Goal: Check status: Check status

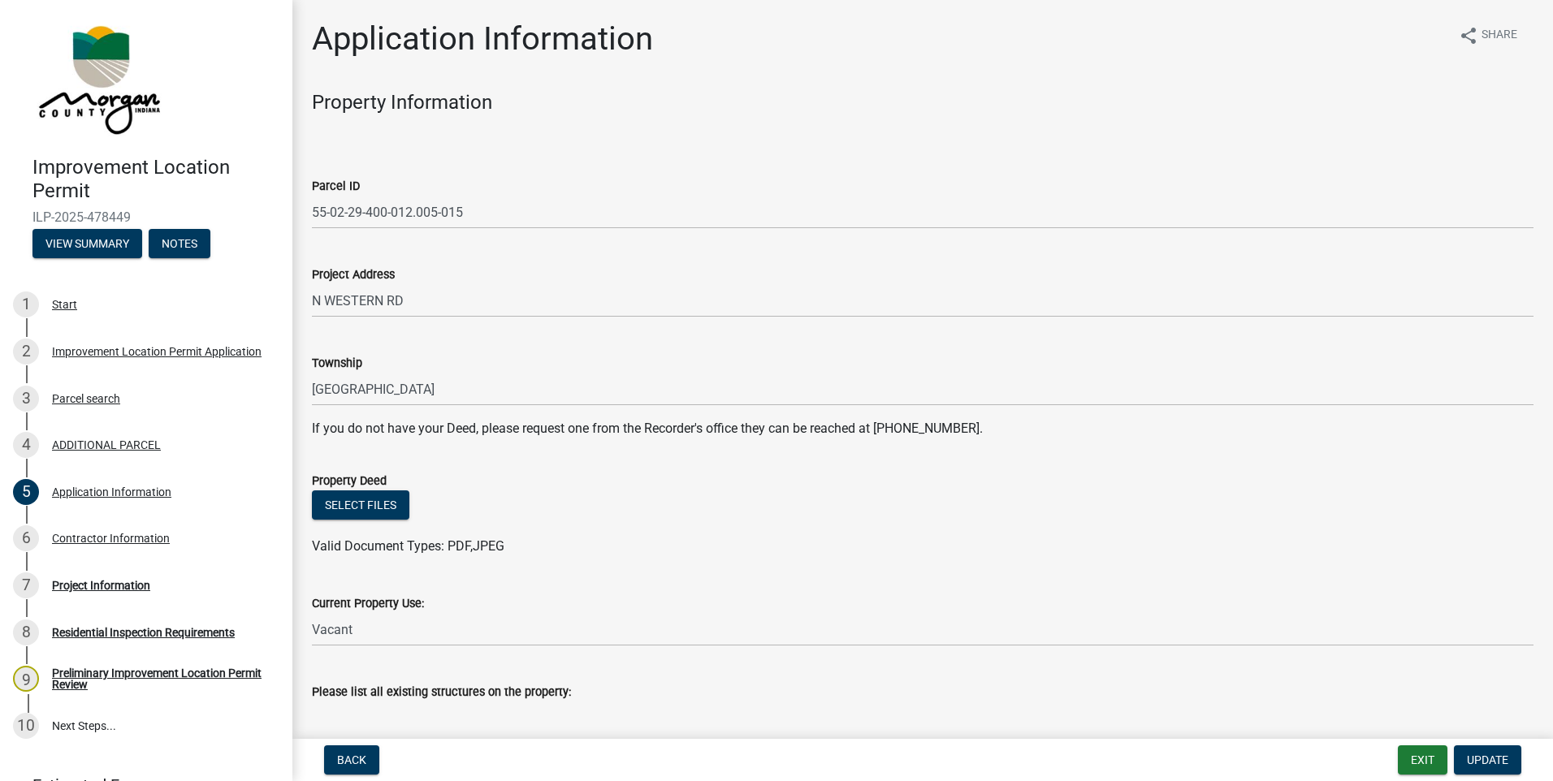
scroll to position [605, 0]
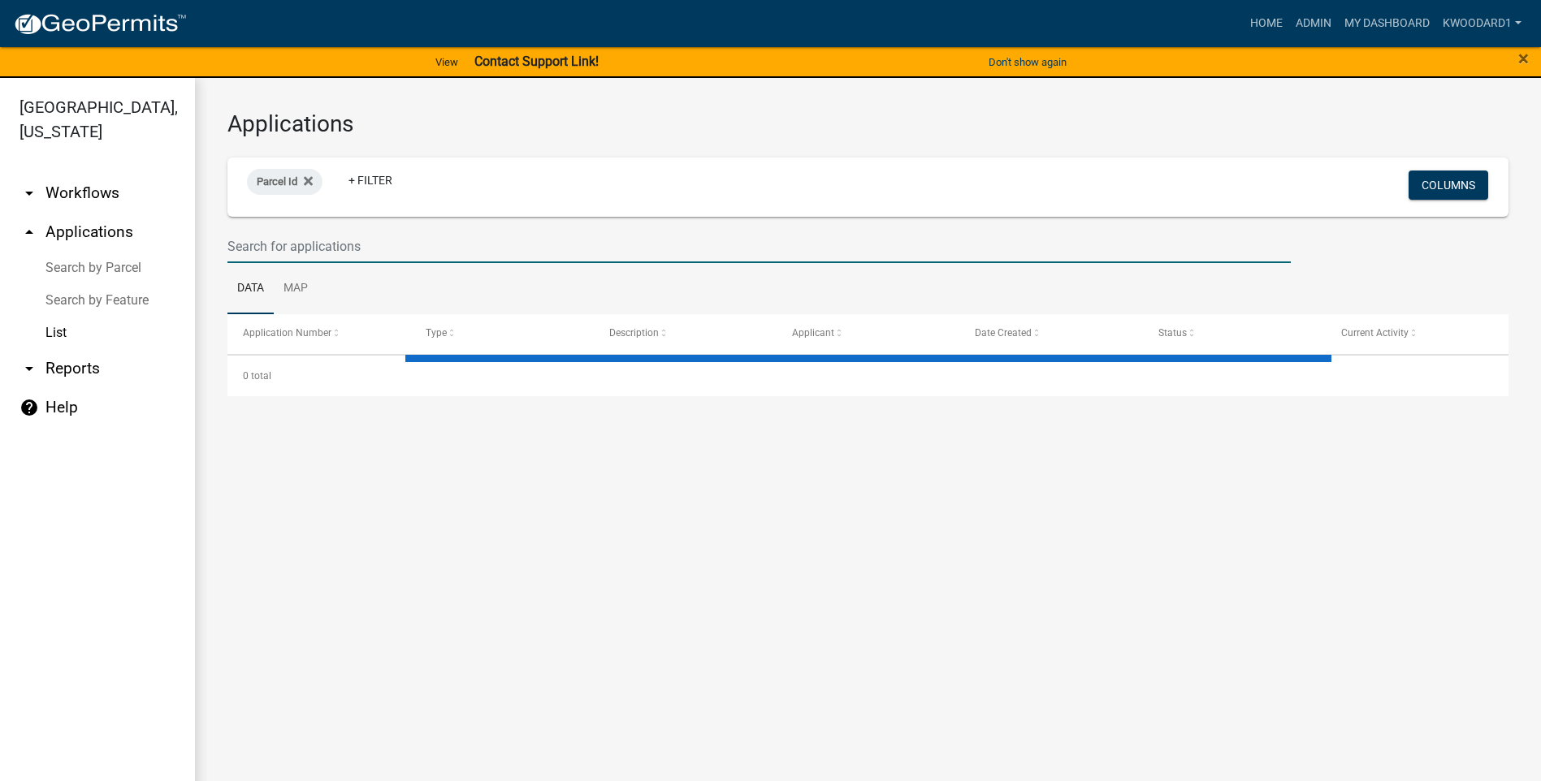
select select "3: 100"
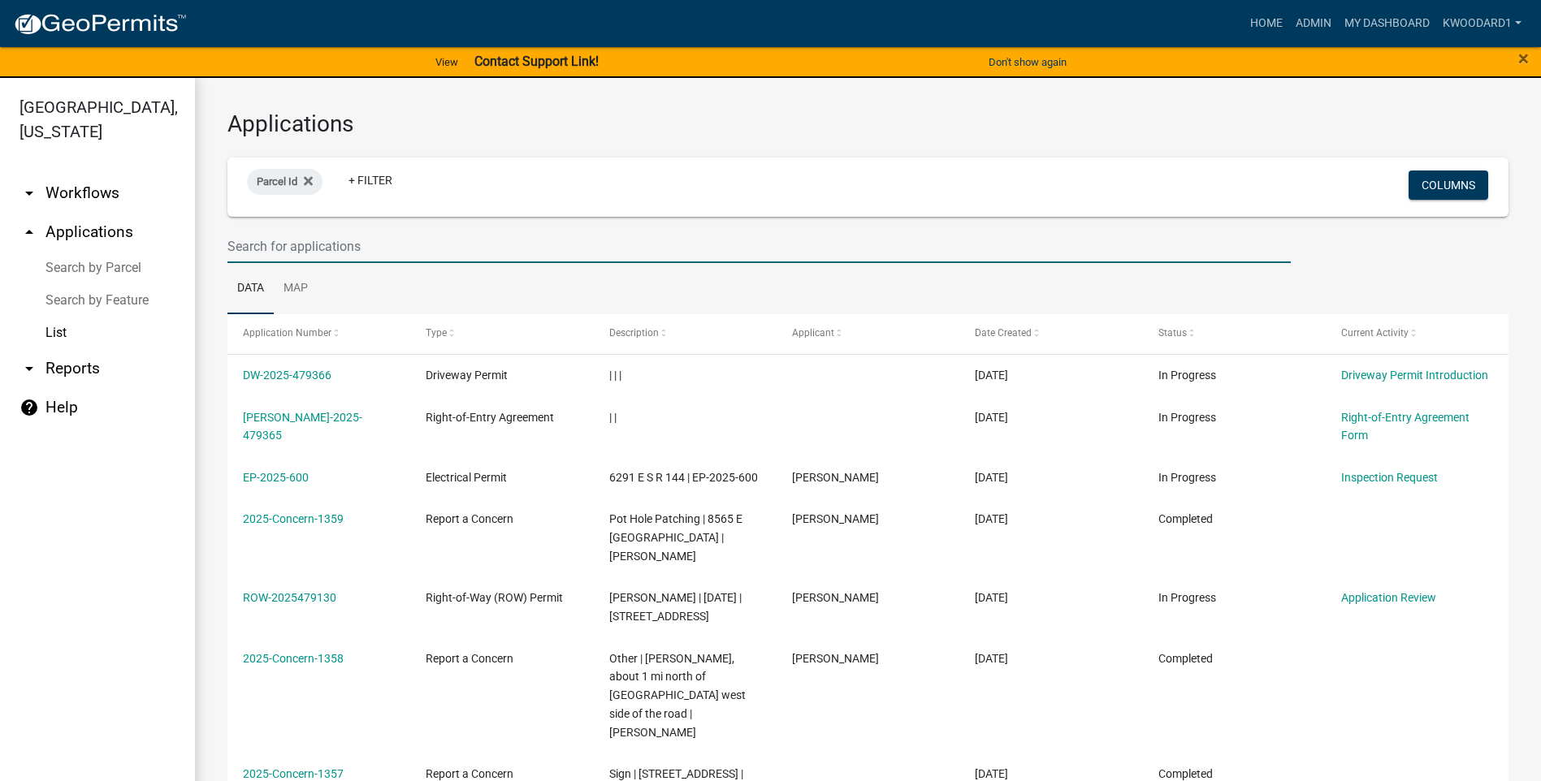
click at [267, 254] on input "text" at bounding box center [758, 246] width 1063 height 33
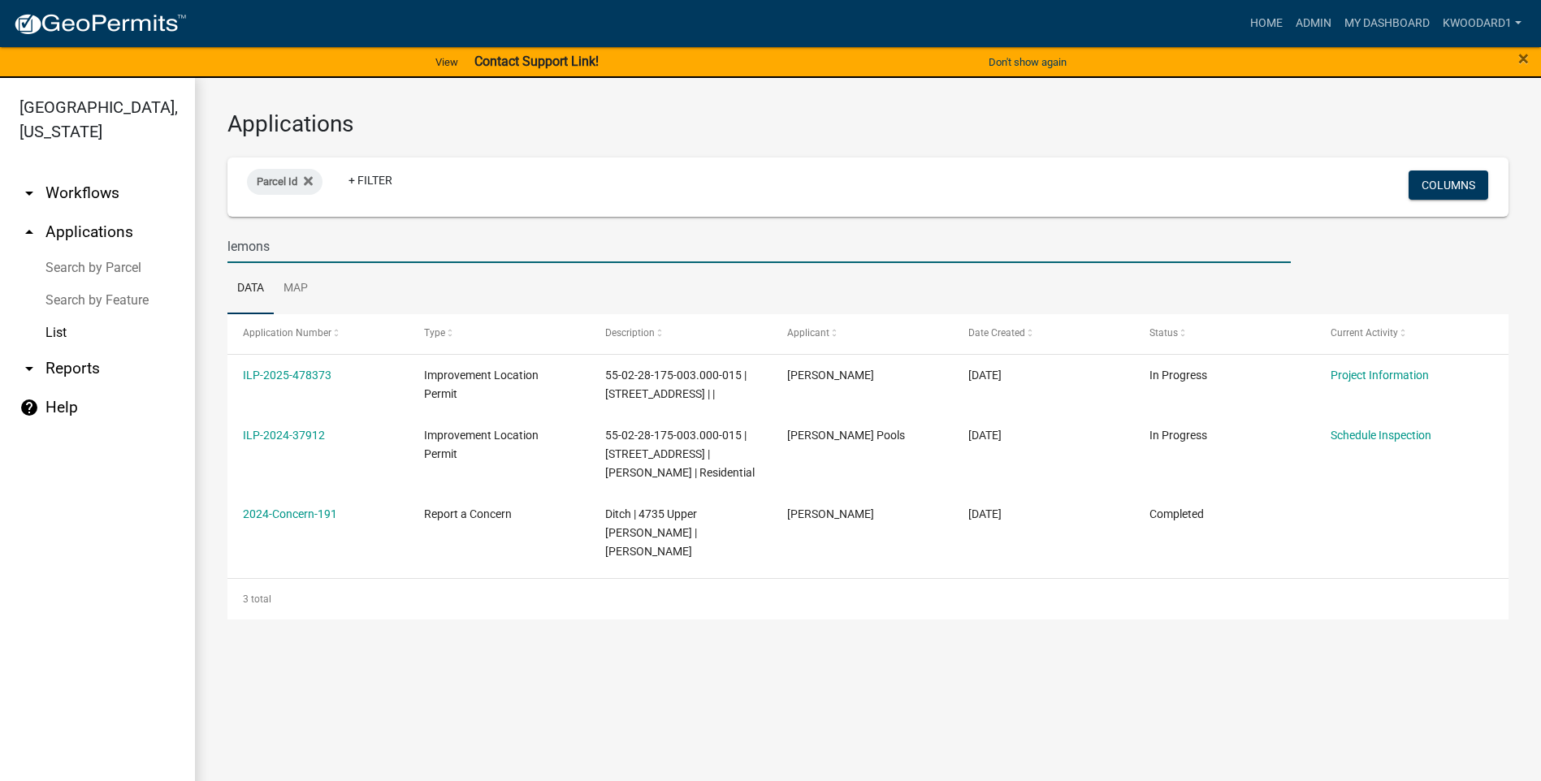
drag, startPoint x: 297, startPoint y: 248, endPoint x: 215, endPoint y: 252, distance: 82.1
click at [215, 252] on div "lemons" at bounding box center [759, 246] width 1088 height 33
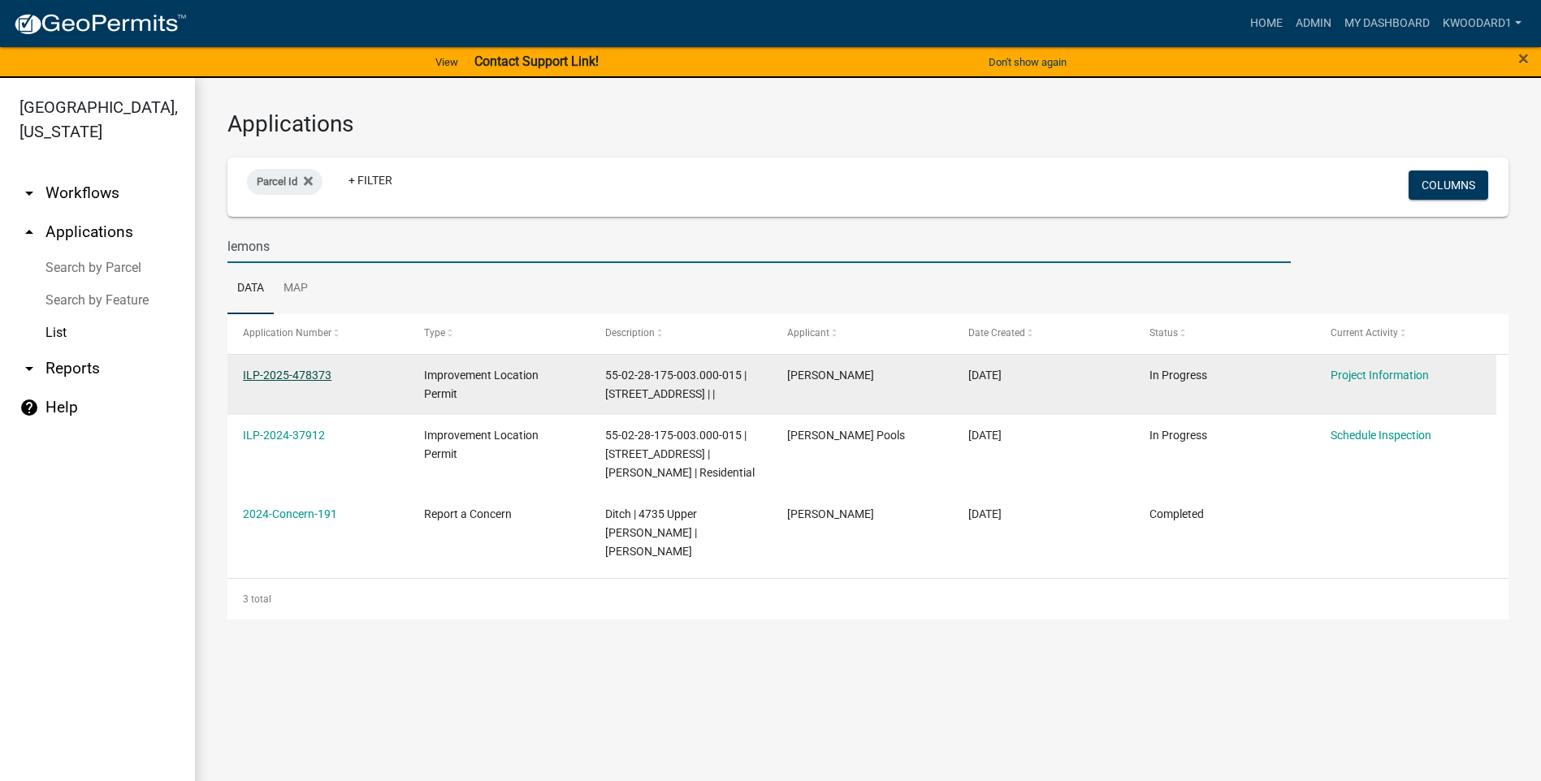
type input "lemons"
click at [259, 370] on link "ILP-2025-478373" at bounding box center [287, 375] width 89 height 13
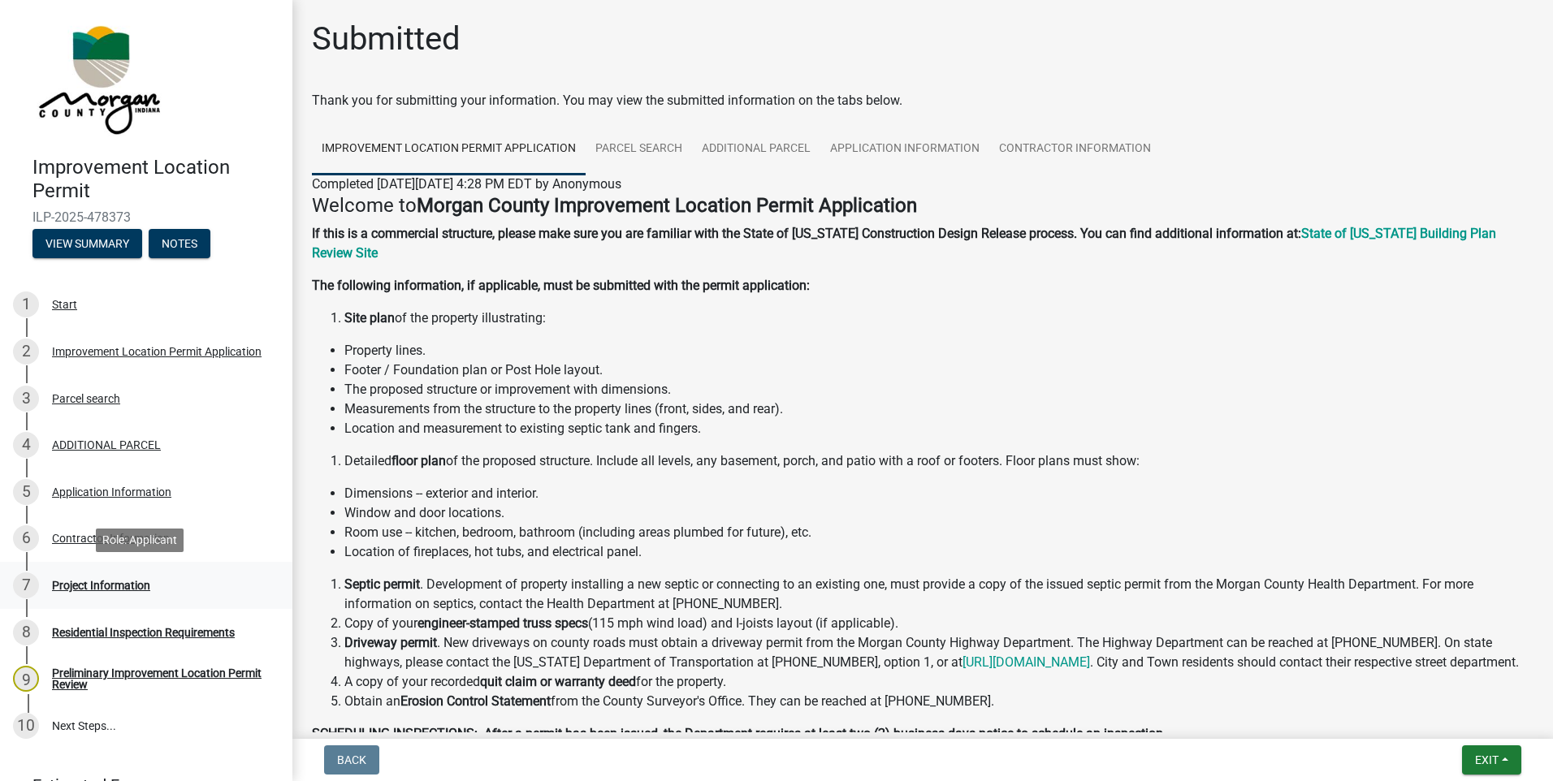
click at [91, 581] on div "Project Information" at bounding box center [101, 585] width 98 height 11
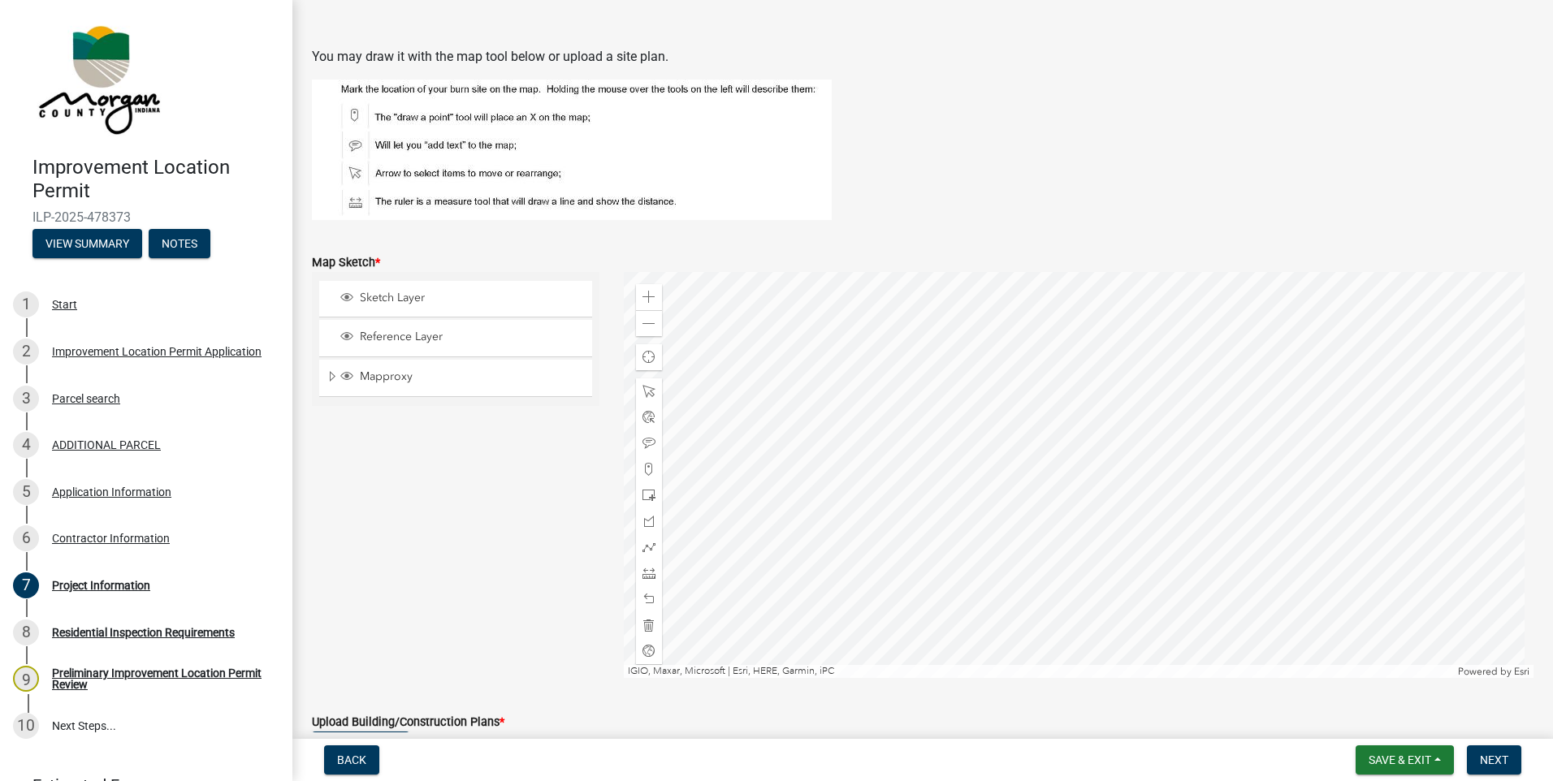
scroll to position [3005, 0]
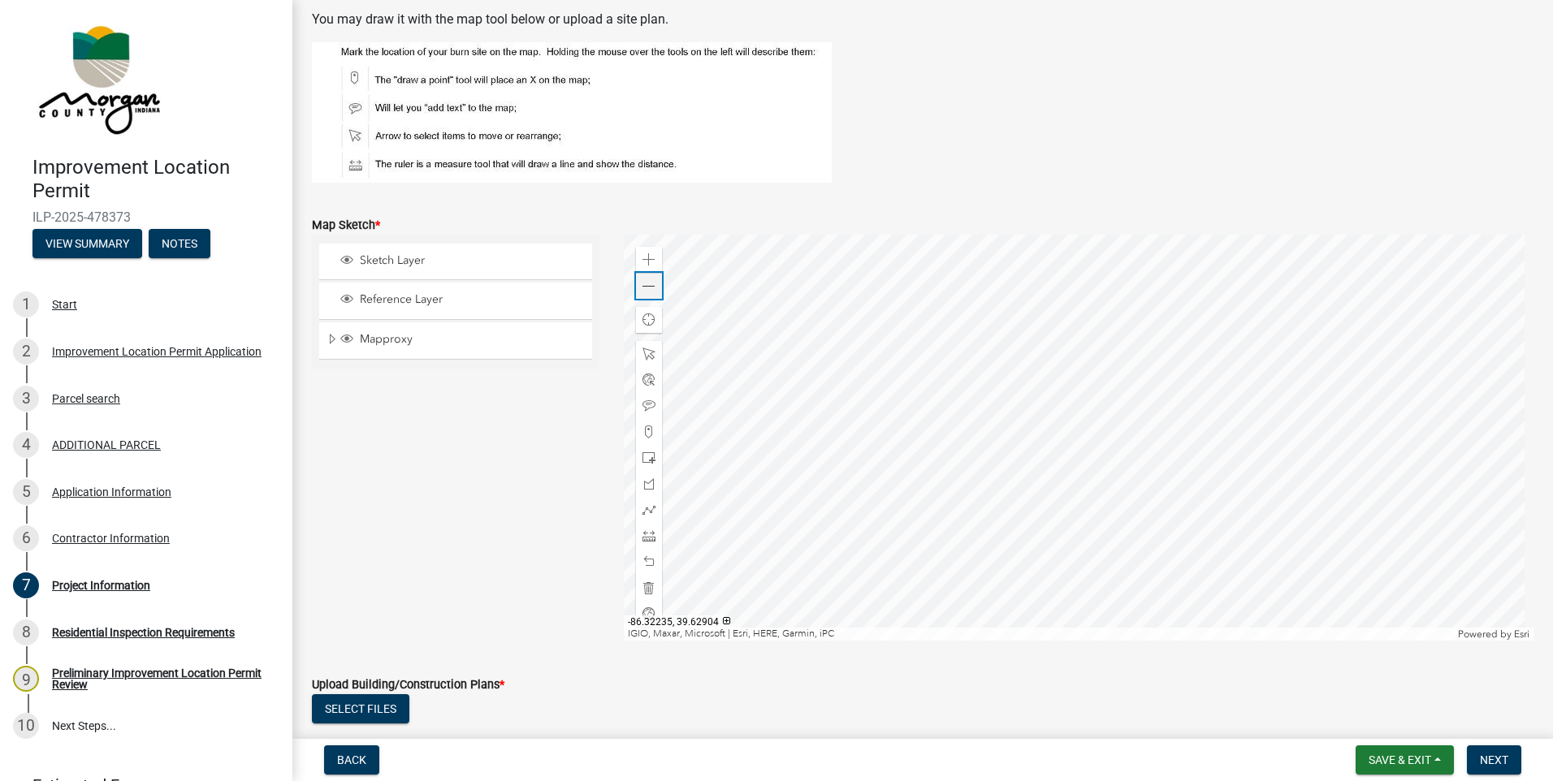
click at [643, 283] on span at bounding box center [649, 286] width 13 height 13
click at [647, 538] on span at bounding box center [649, 536] width 13 height 13
click at [1123, 438] on div at bounding box center [1079, 438] width 911 height 406
click at [1221, 435] on div at bounding box center [1079, 438] width 911 height 406
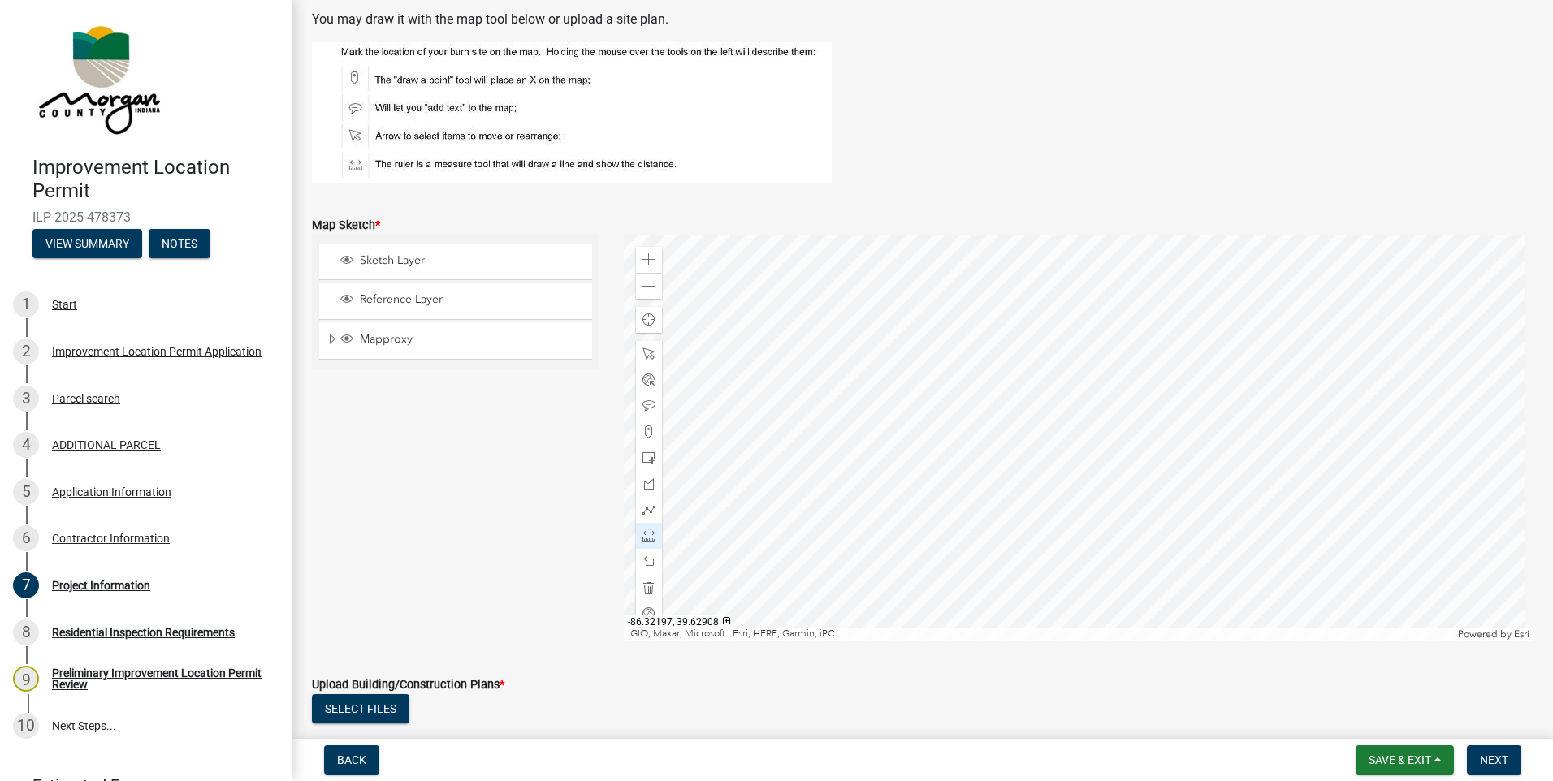
click at [945, 401] on div at bounding box center [1079, 438] width 911 height 406
click at [1016, 457] on div at bounding box center [1079, 438] width 911 height 406
click at [1010, 282] on div at bounding box center [1079, 438] width 911 height 406
click at [973, 385] on div at bounding box center [1079, 438] width 911 height 406
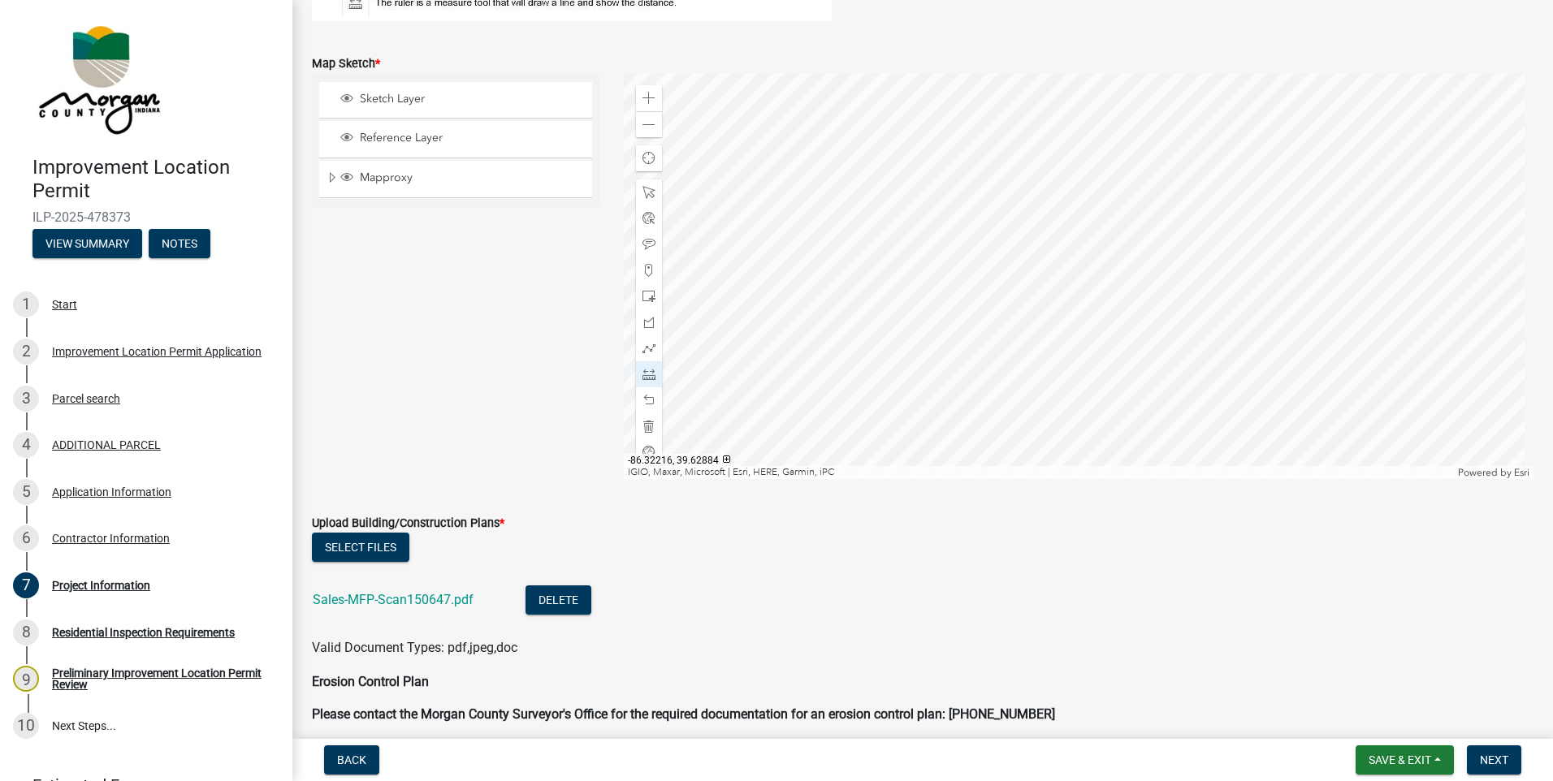
scroll to position [3168, 0]
click at [651, 128] on span at bounding box center [649, 124] width 13 height 13
click at [644, 97] on span at bounding box center [649, 97] width 13 height 13
click at [1155, 282] on div at bounding box center [1079, 275] width 911 height 406
click at [1156, 464] on div at bounding box center [1079, 275] width 911 height 406
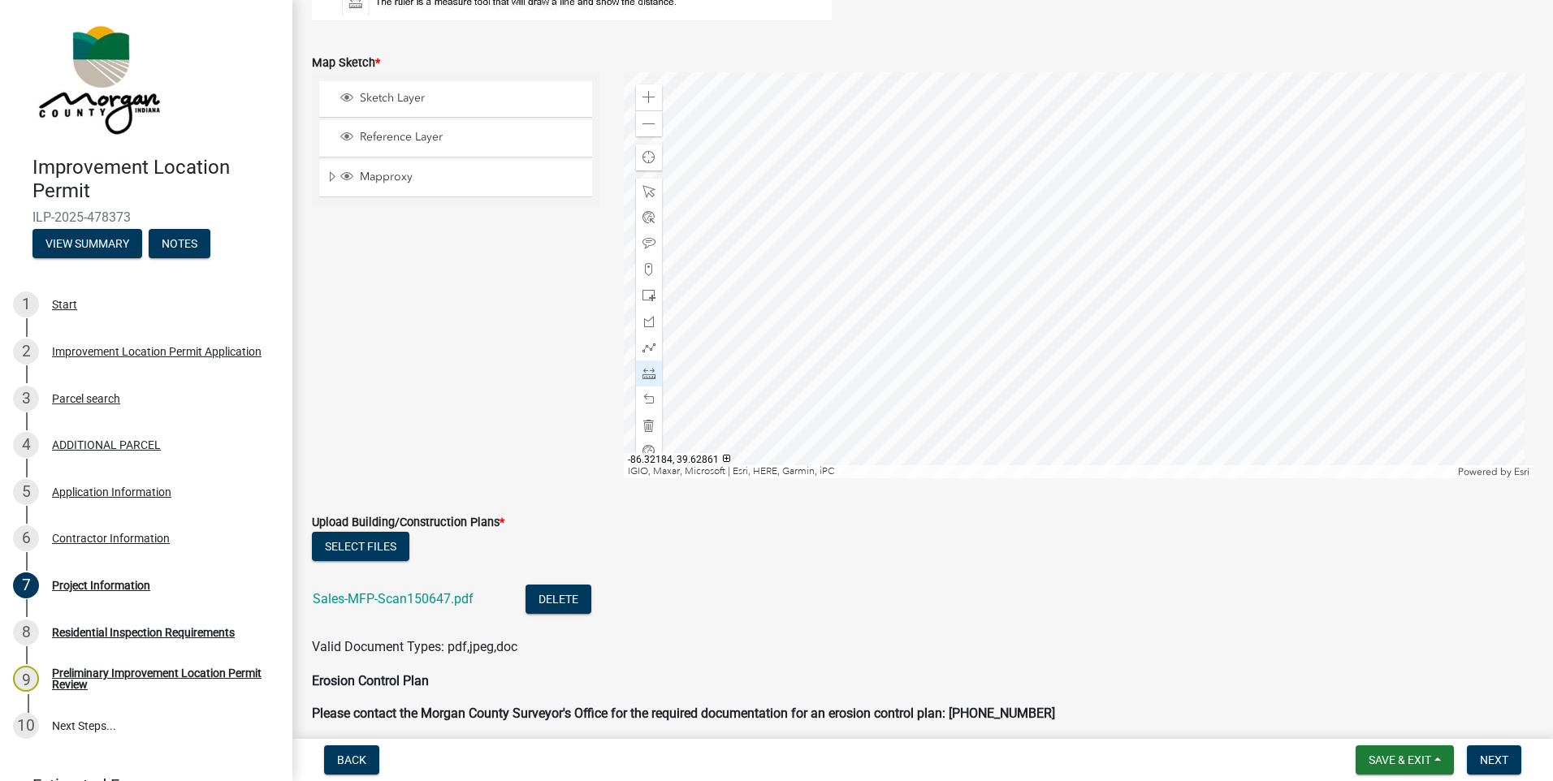
click at [1156, 464] on div at bounding box center [1079, 275] width 911 height 406
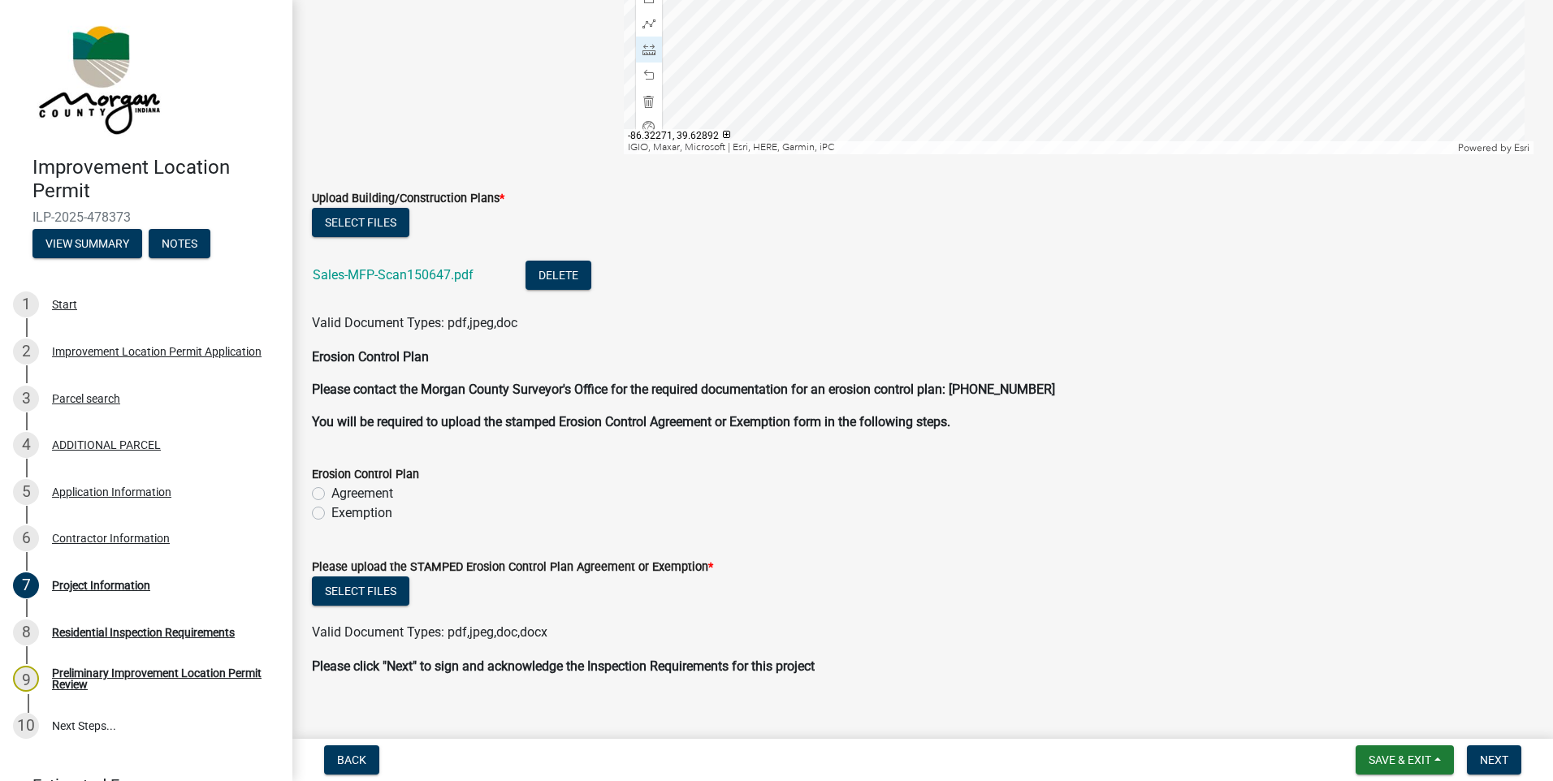
scroll to position [3493, 0]
click at [331, 514] on label "Exemption" at bounding box center [361, 512] width 61 height 19
click at [331, 513] on input "Exemption" at bounding box center [336, 508] width 11 height 11
radio input "true"
click at [381, 602] on button "Select files" at bounding box center [360, 590] width 97 height 29
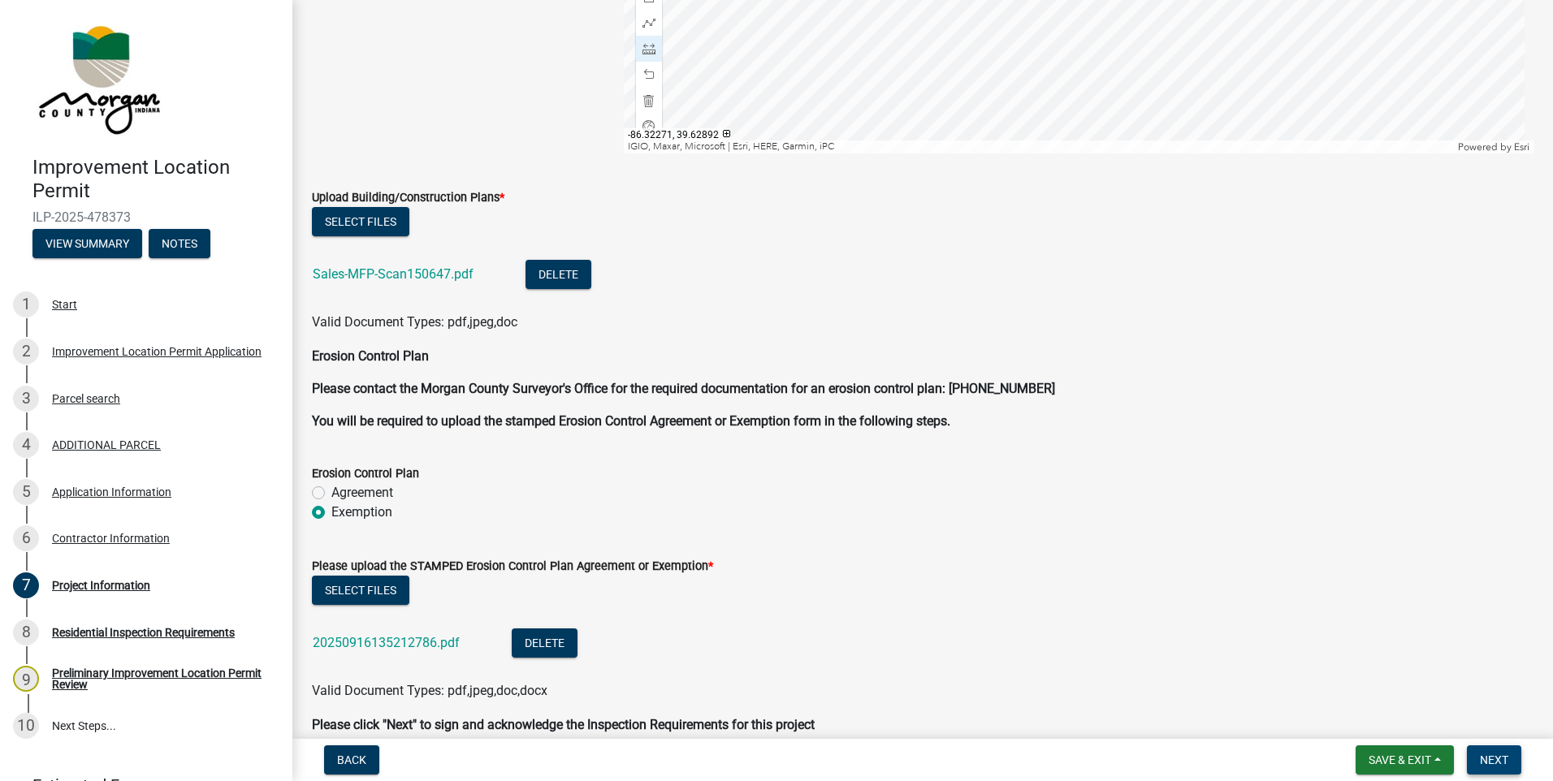
click at [1482, 752] on button "Next" at bounding box center [1494, 760] width 54 height 29
click at [1429, 755] on span "Save & Exit" at bounding box center [1400, 760] width 63 height 13
click at [1391, 725] on button "Save & Exit" at bounding box center [1389, 718] width 130 height 39
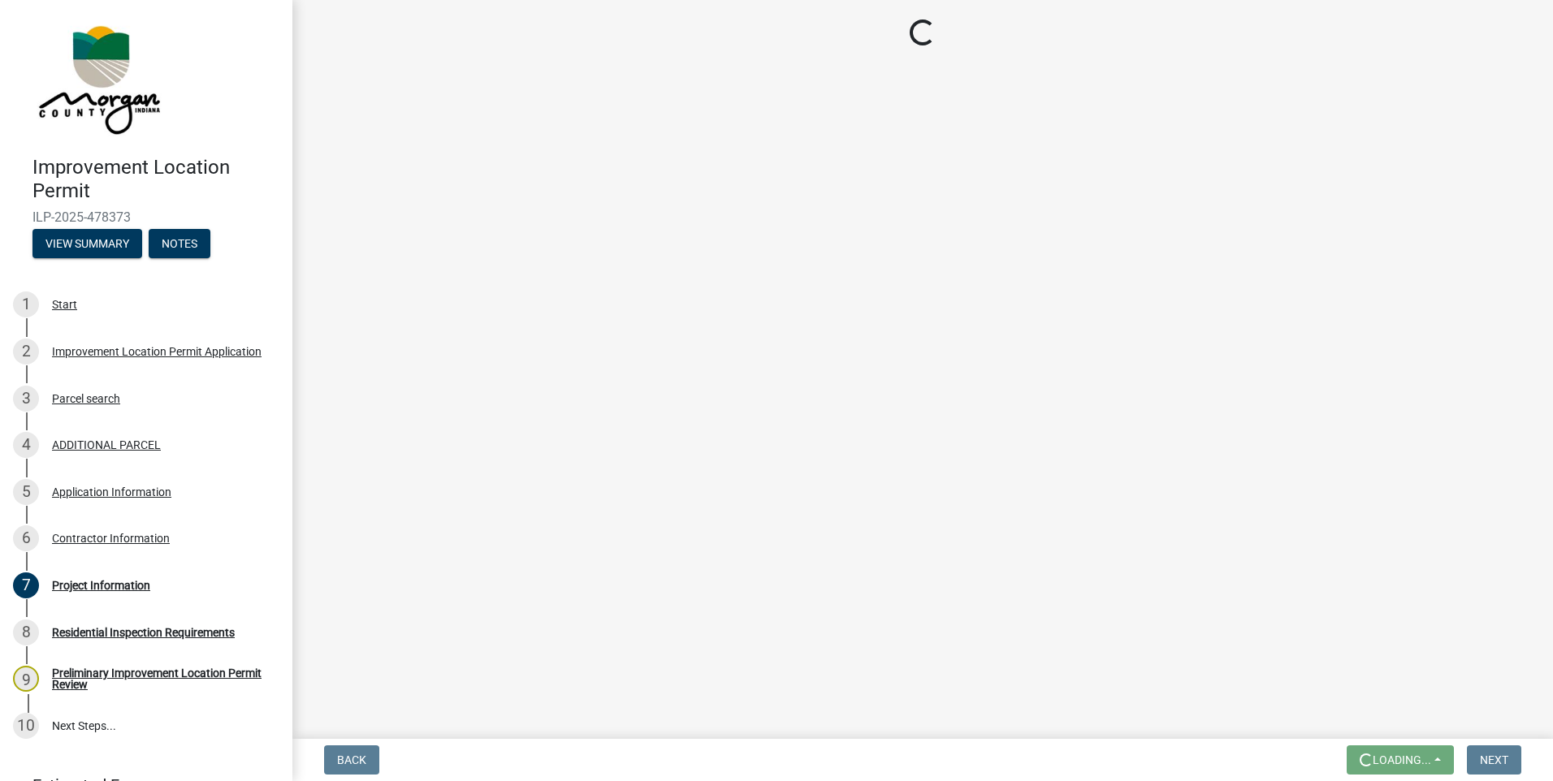
scroll to position [0, 0]
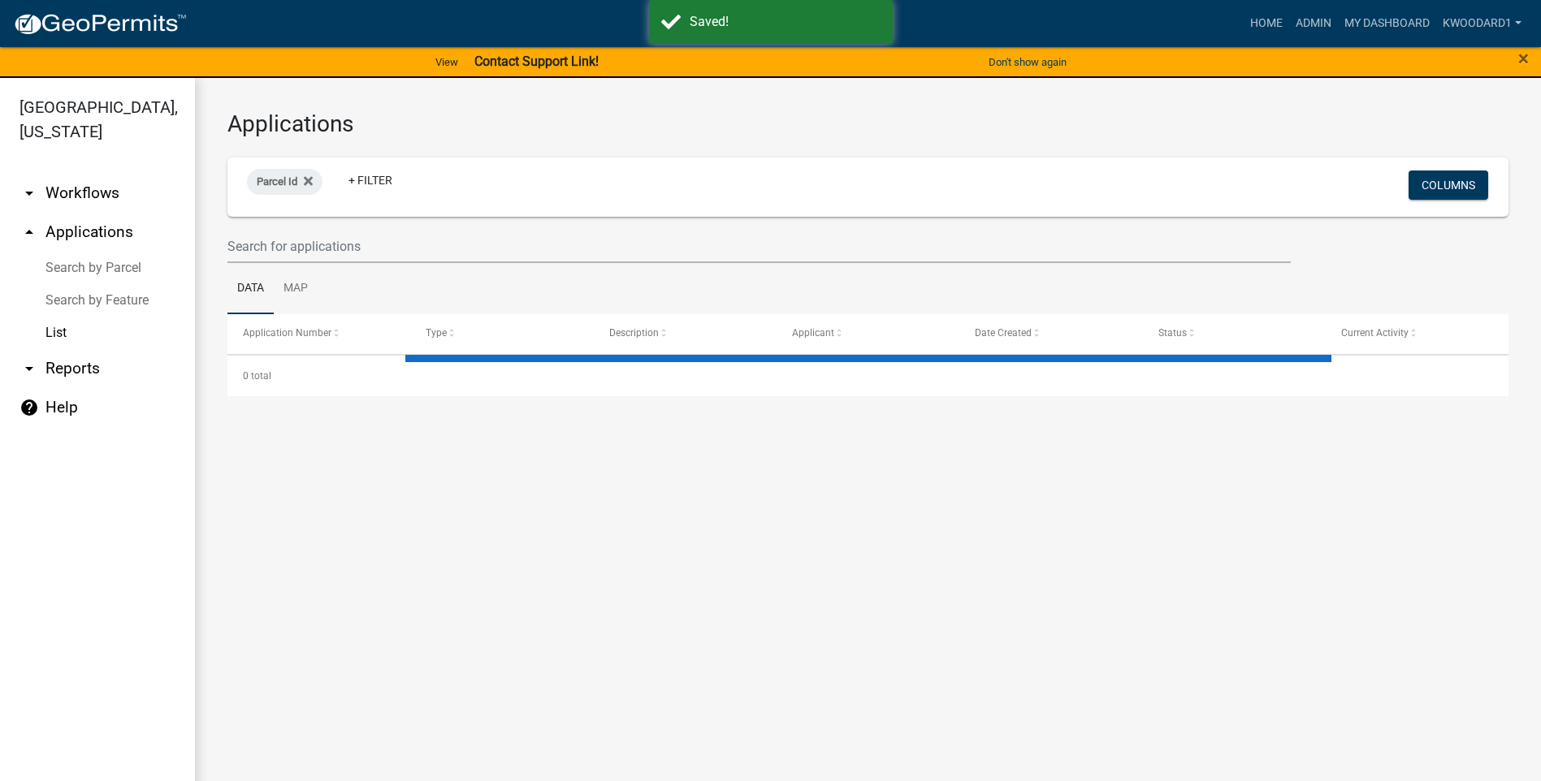
select select "3: 100"
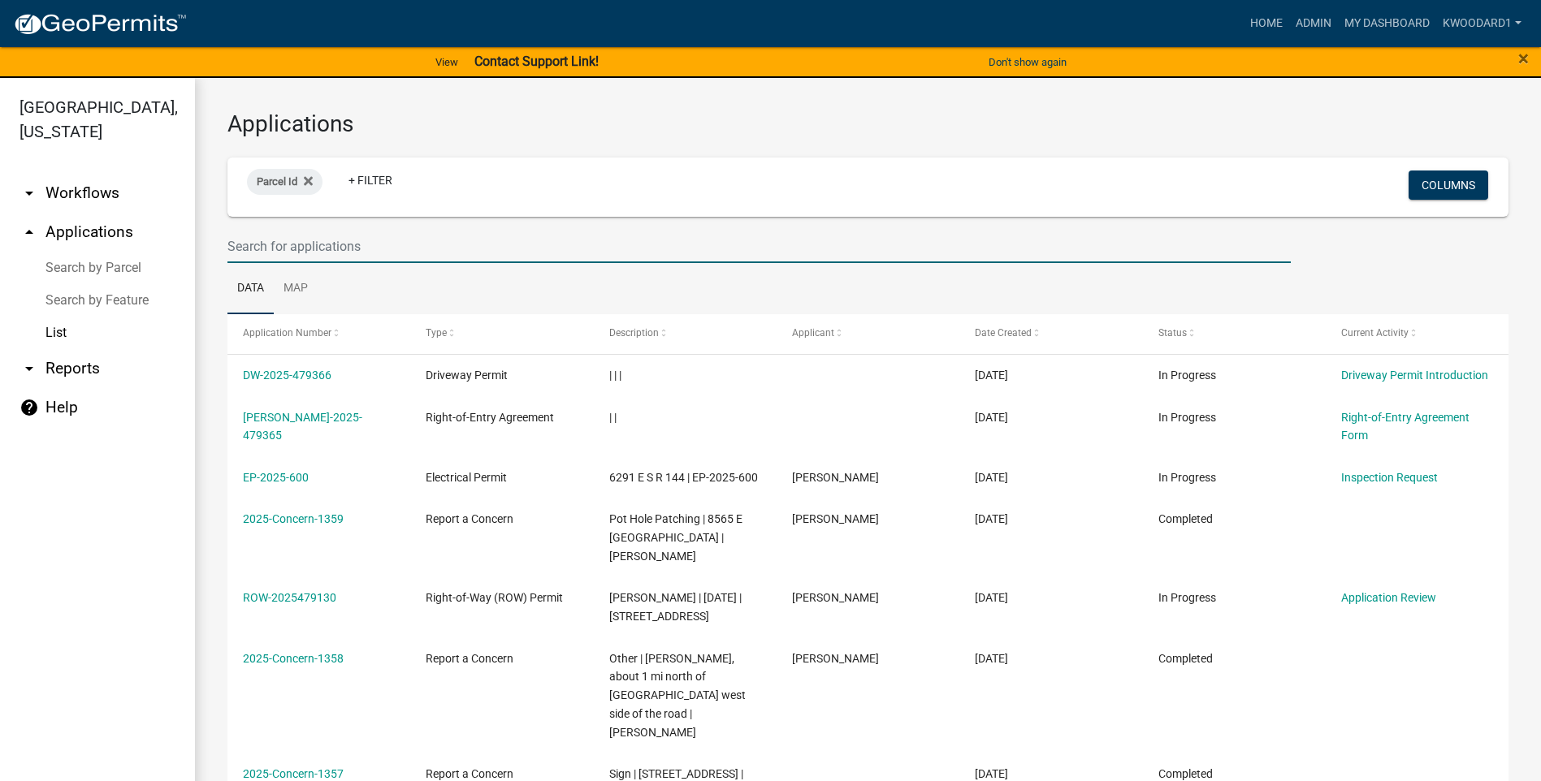
click at [269, 244] on input "text" at bounding box center [758, 246] width 1063 height 33
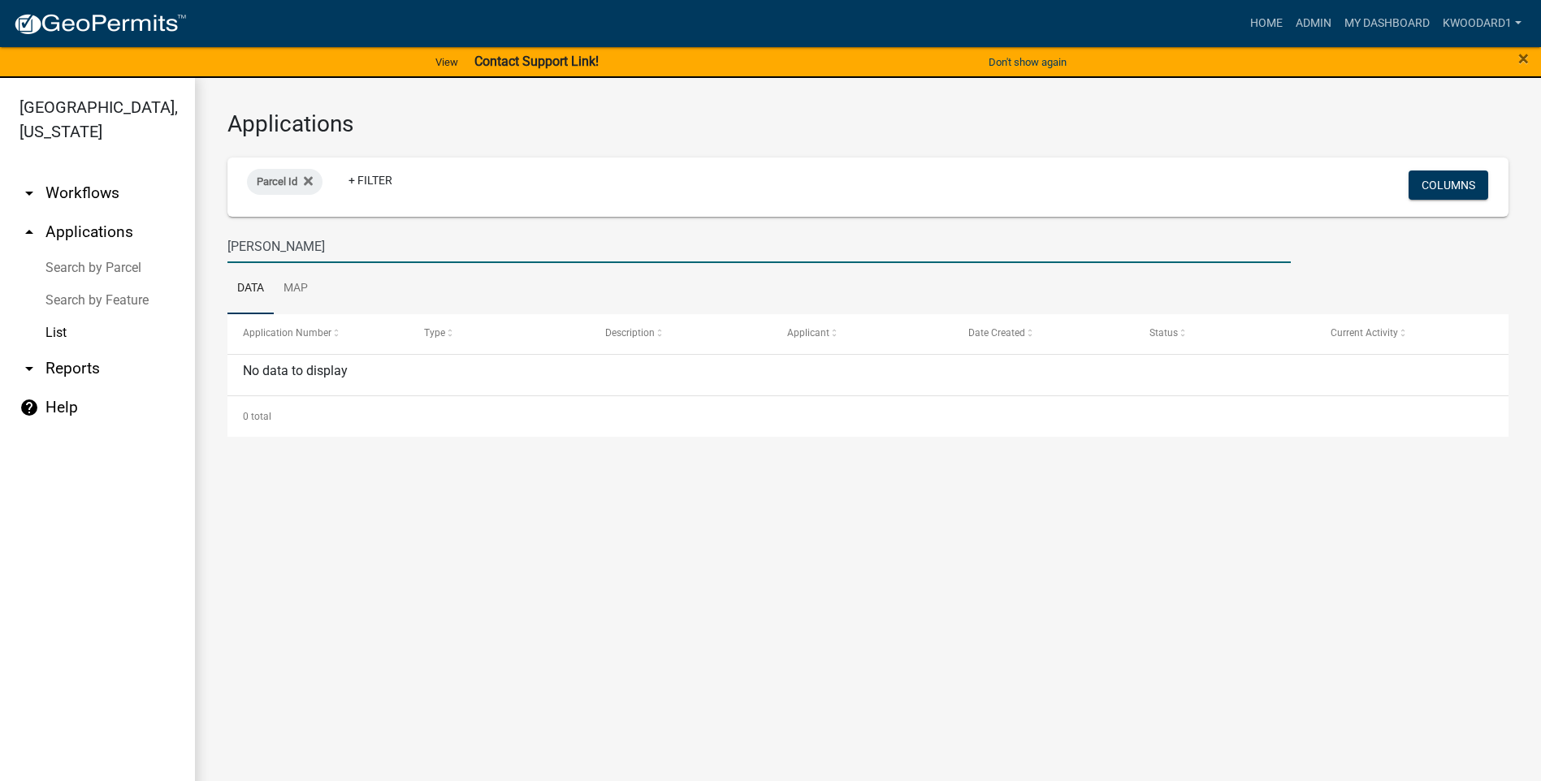
drag, startPoint x: 306, startPoint y: 245, endPoint x: 160, endPoint y: 240, distance: 146.3
click at [165, 240] on div "[GEOGRAPHIC_DATA], [US_STATE] arrow_drop_down Workflows List arrow_drop_up Appl…" at bounding box center [770, 439] width 1541 height 723
type input "n olive"
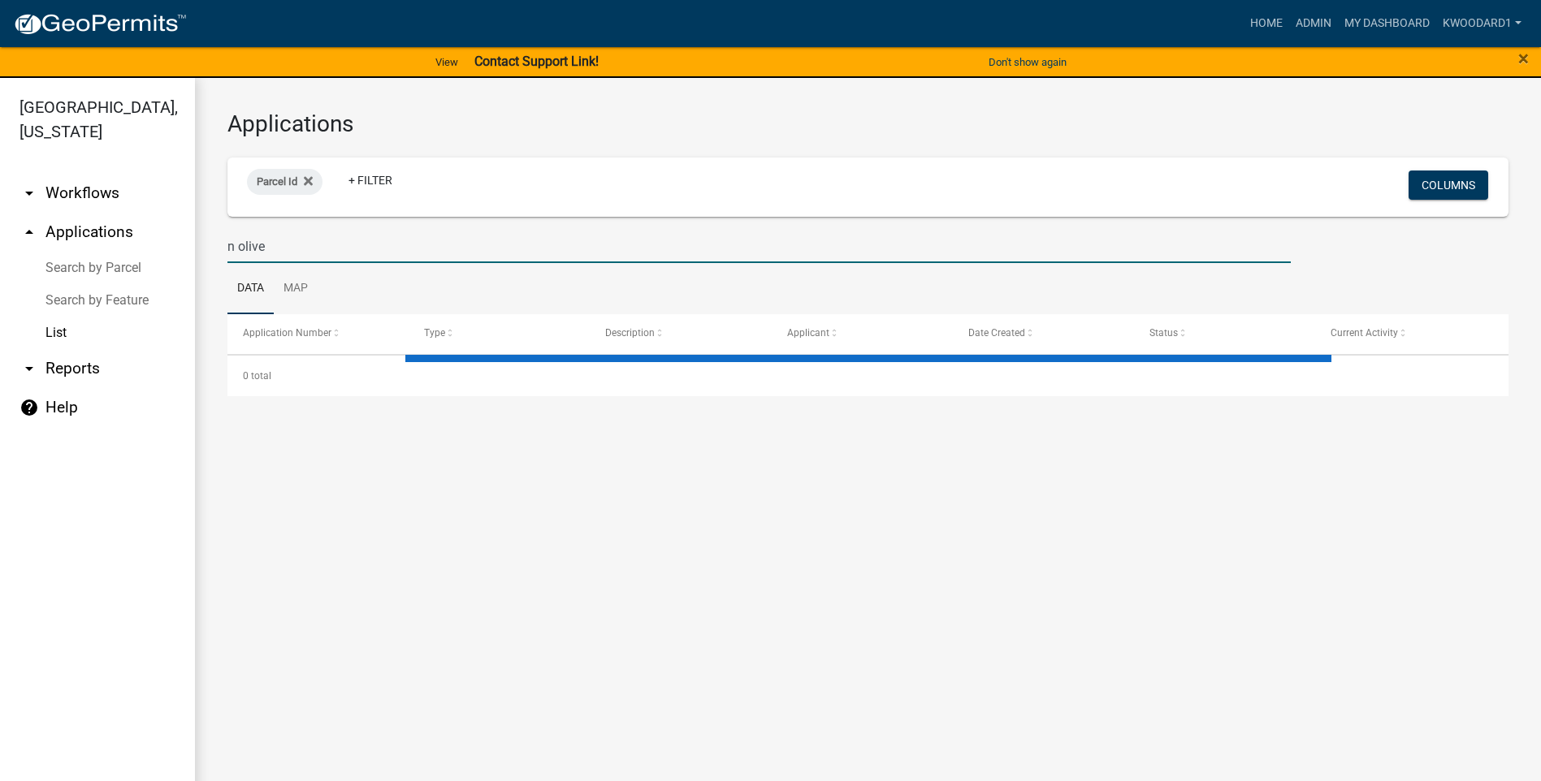
select select "3: 100"
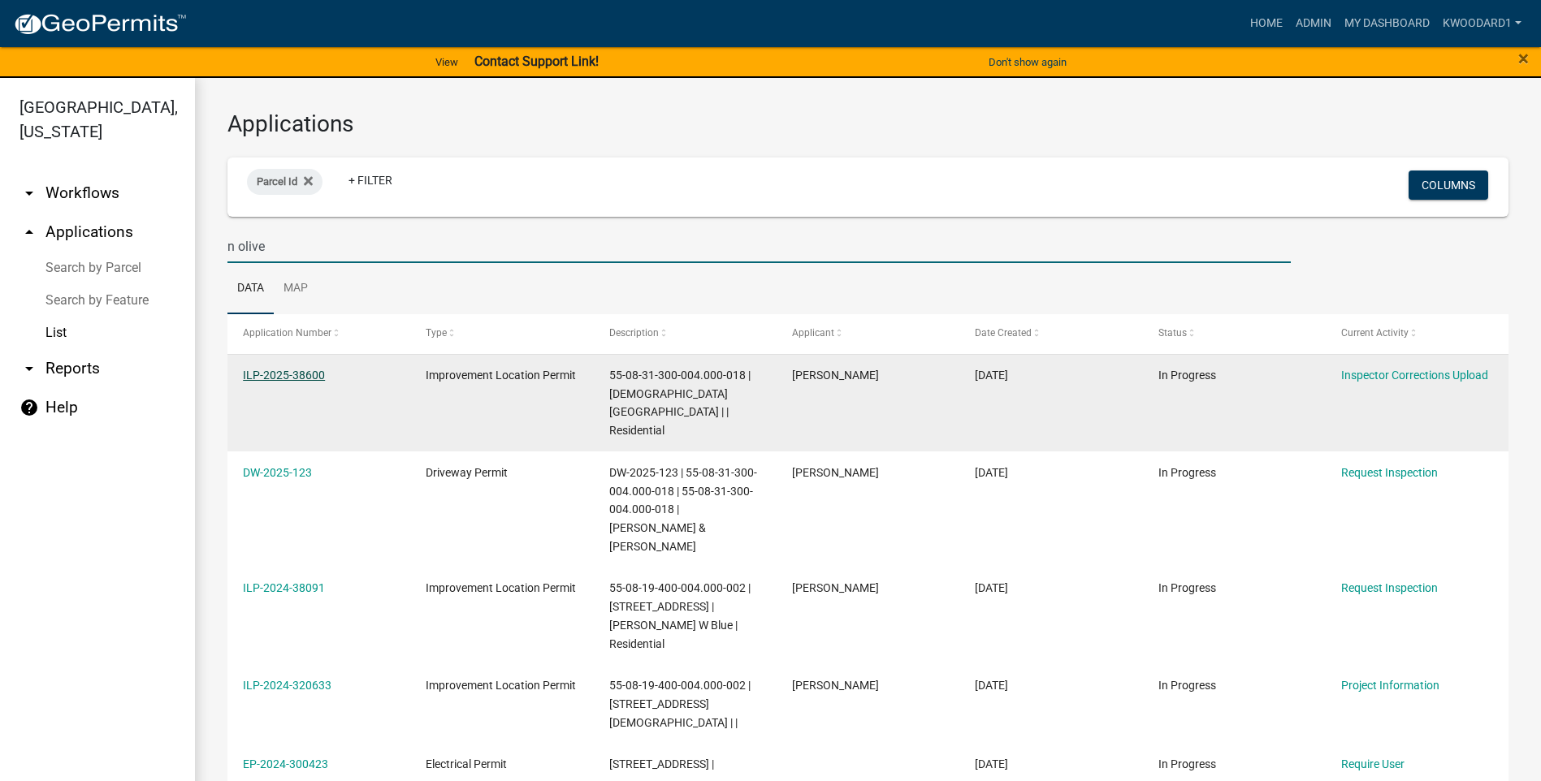
type input "n olive"
click at [253, 372] on link "ILP-2025-38600" at bounding box center [284, 375] width 82 height 13
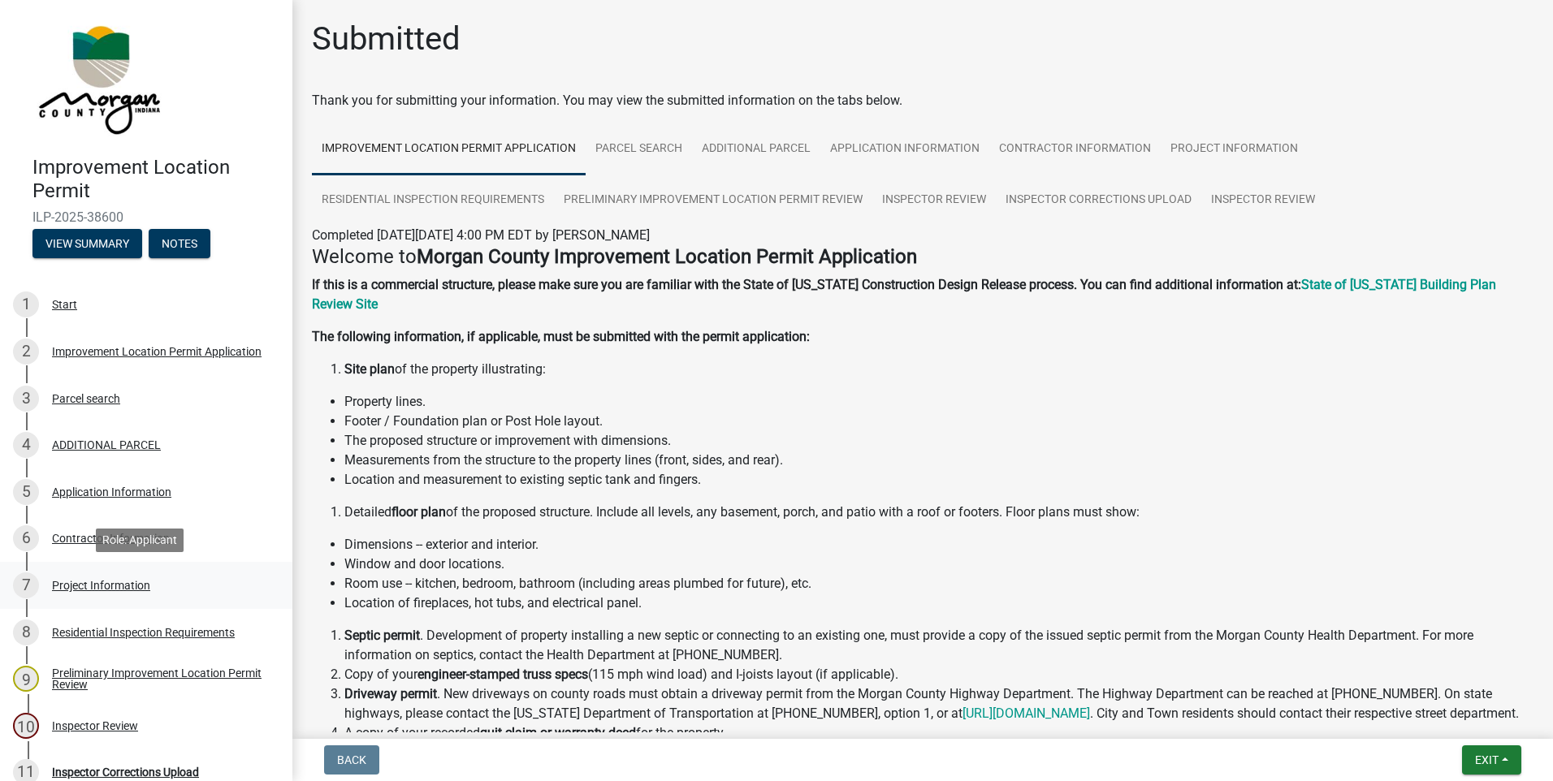
click at [111, 586] on div "Project Information" at bounding box center [101, 585] width 98 height 11
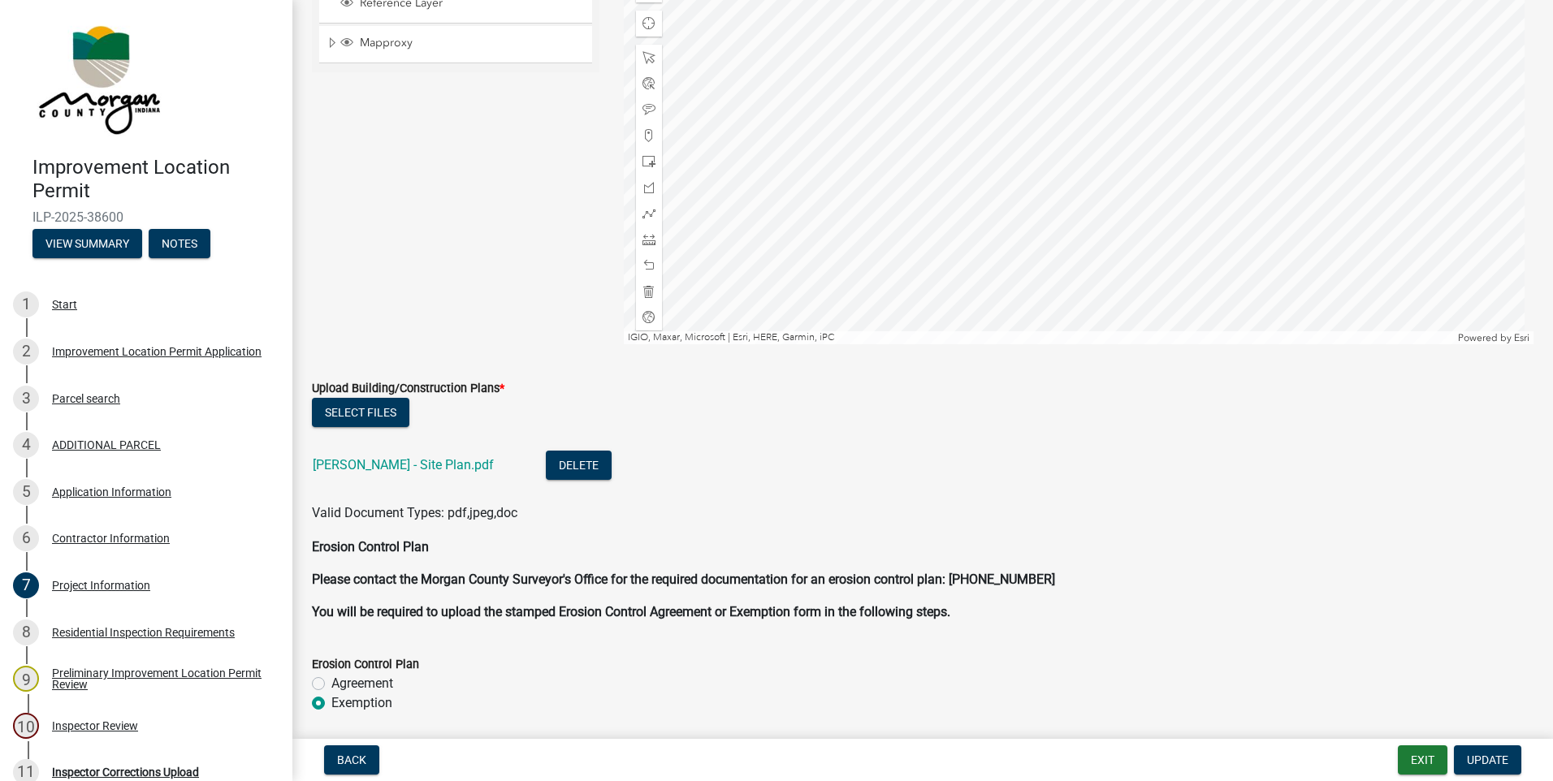
scroll to position [3899, 0]
click at [353, 457] on link "[PERSON_NAME] - Site Plan.pdf" at bounding box center [403, 463] width 181 height 15
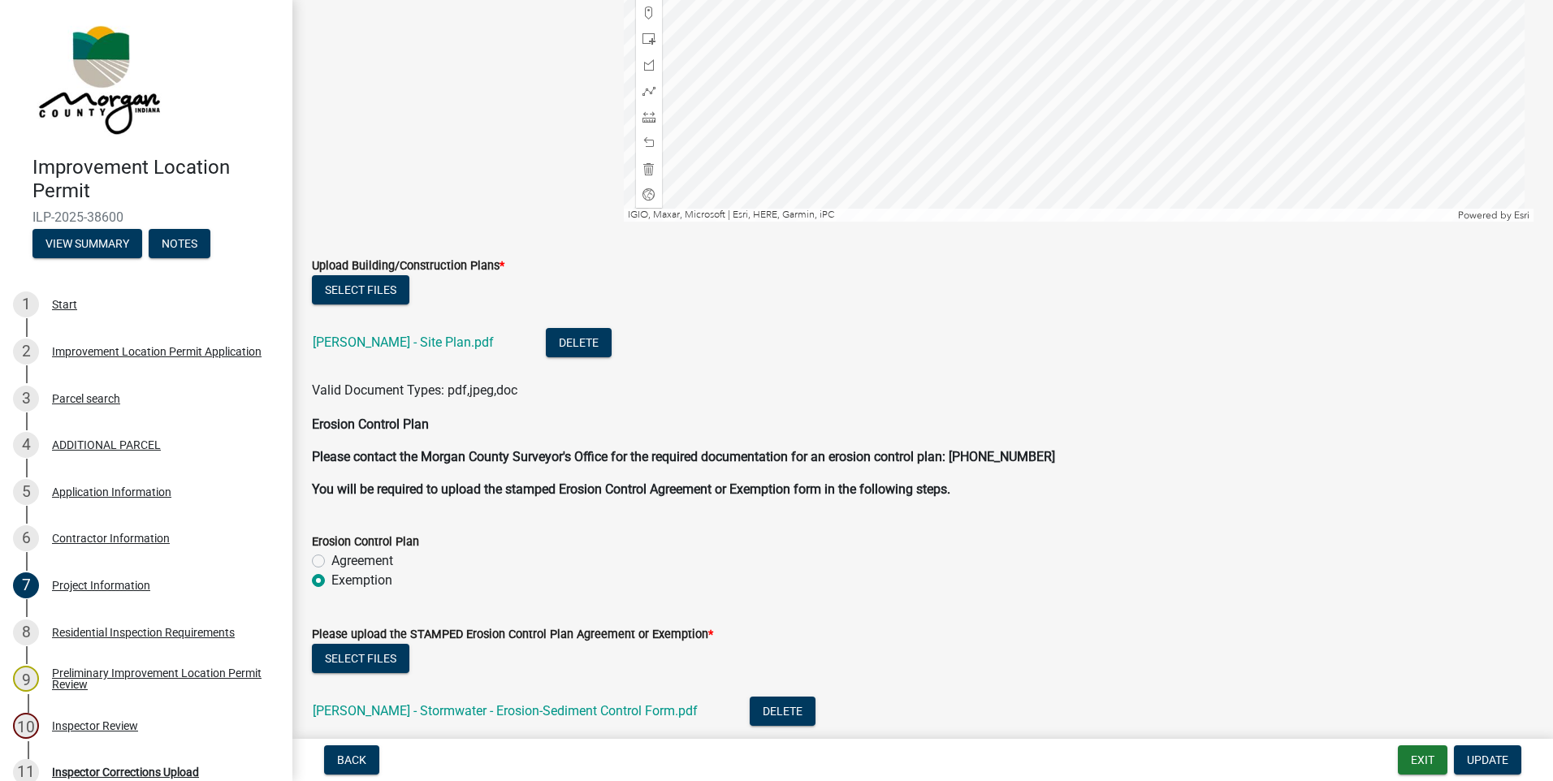
scroll to position [4168, 0]
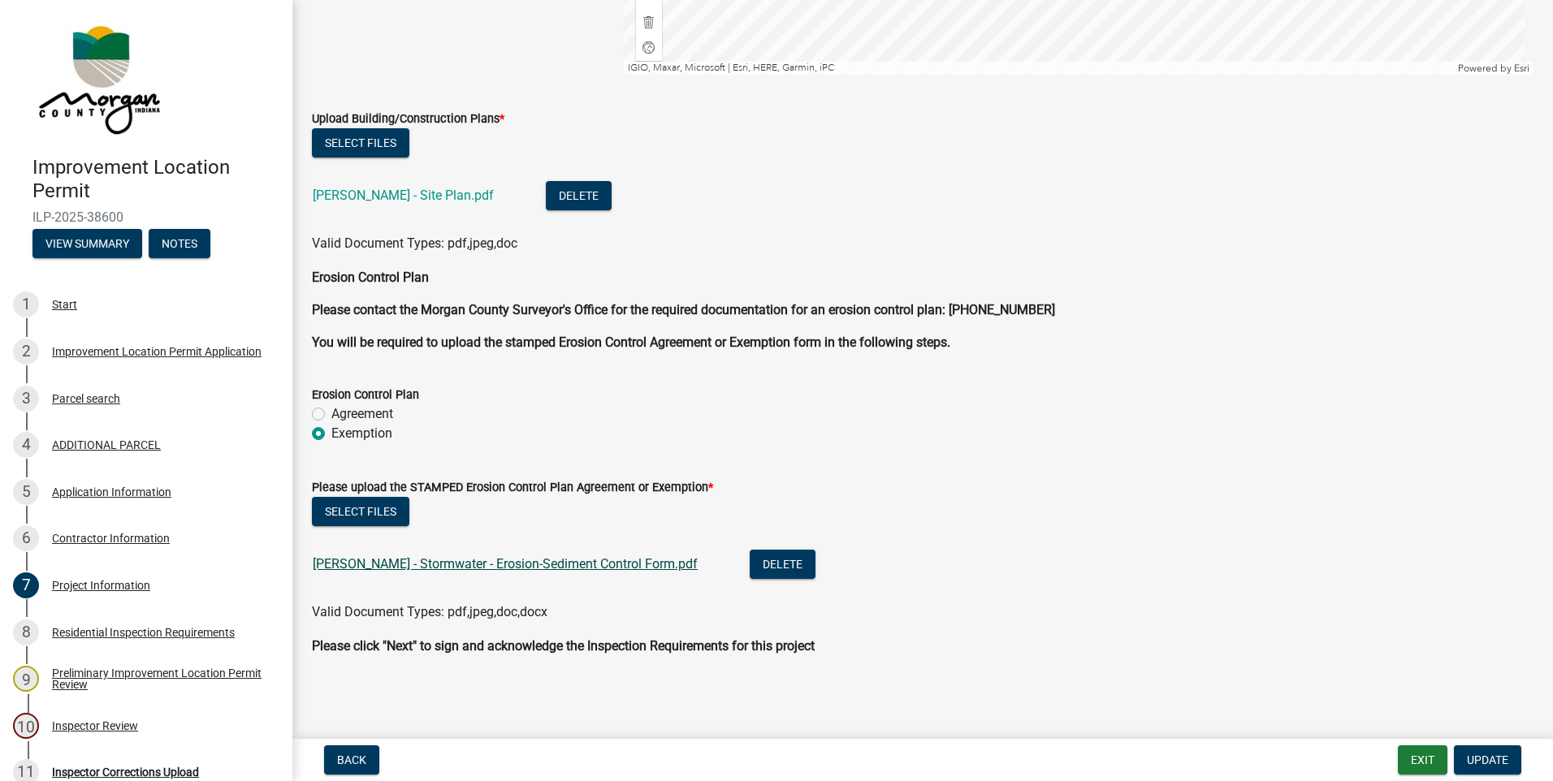
click at [428, 567] on link "[PERSON_NAME] - Stormwater - Erosion-Sediment Control Form.pdf" at bounding box center [505, 563] width 385 height 15
click at [335, 513] on button "Select files" at bounding box center [360, 511] width 97 height 29
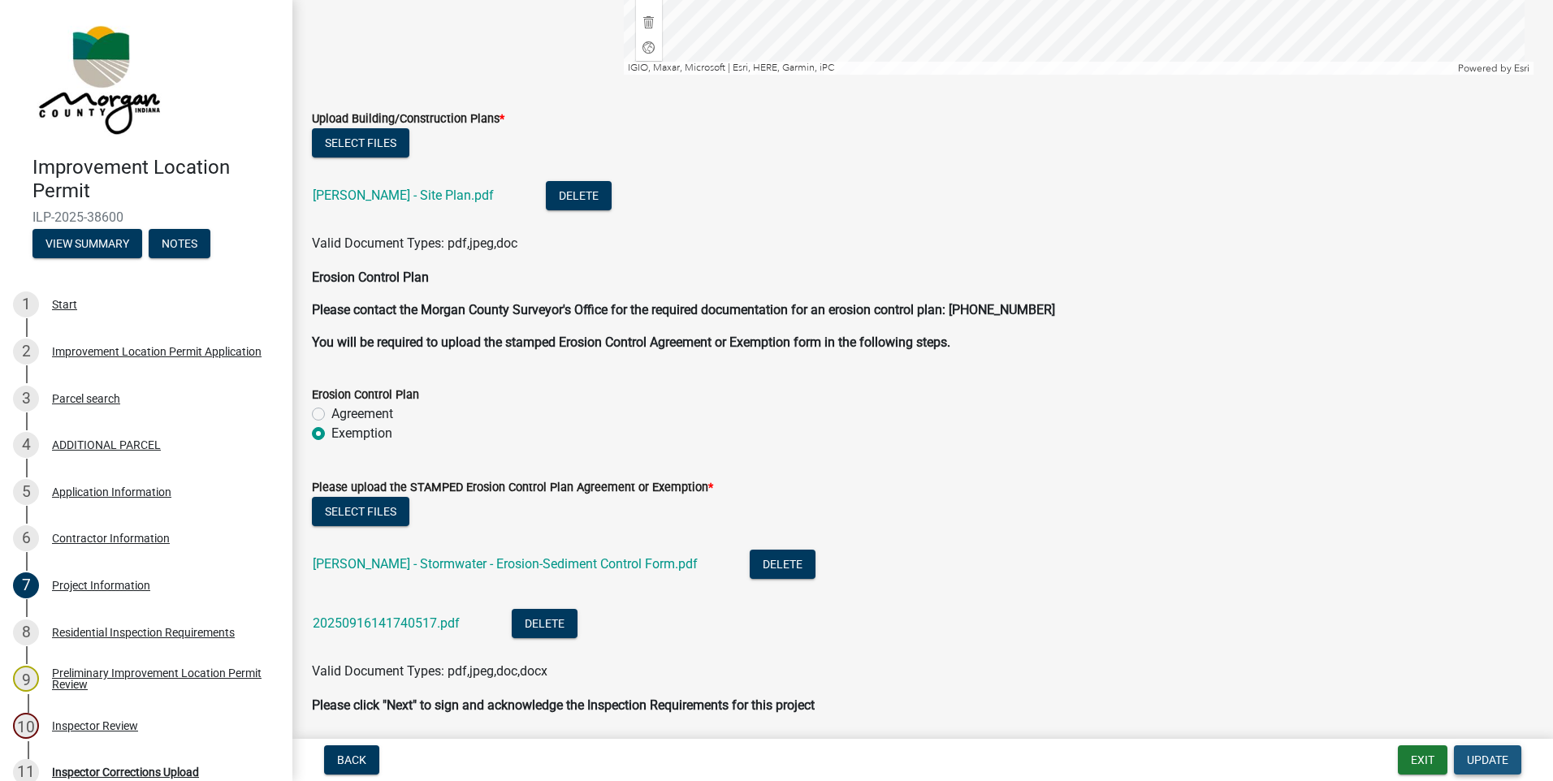
click at [1491, 757] on span "Update" at bounding box center [1487, 760] width 41 height 13
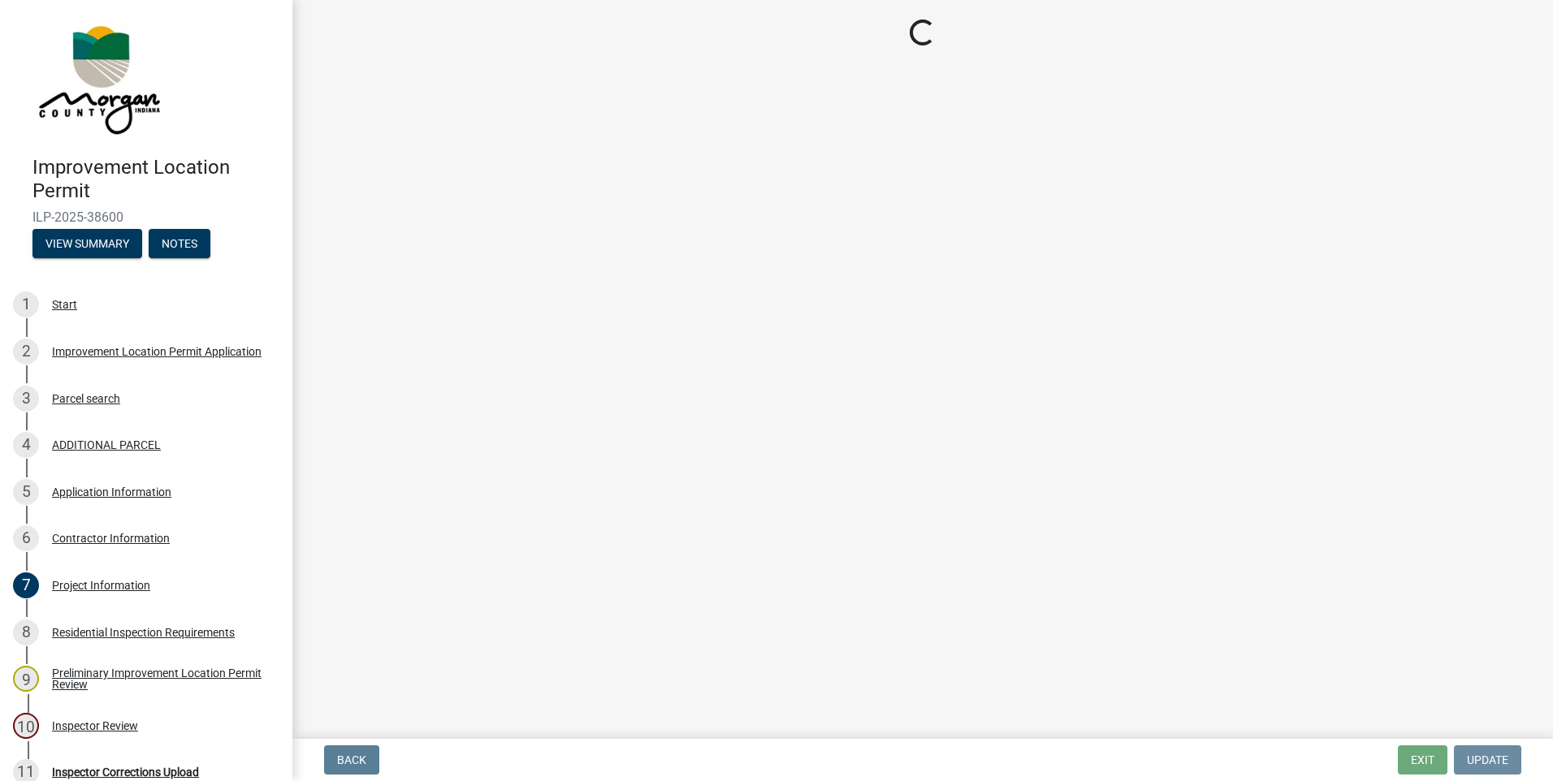
scroll to position [0, 0]
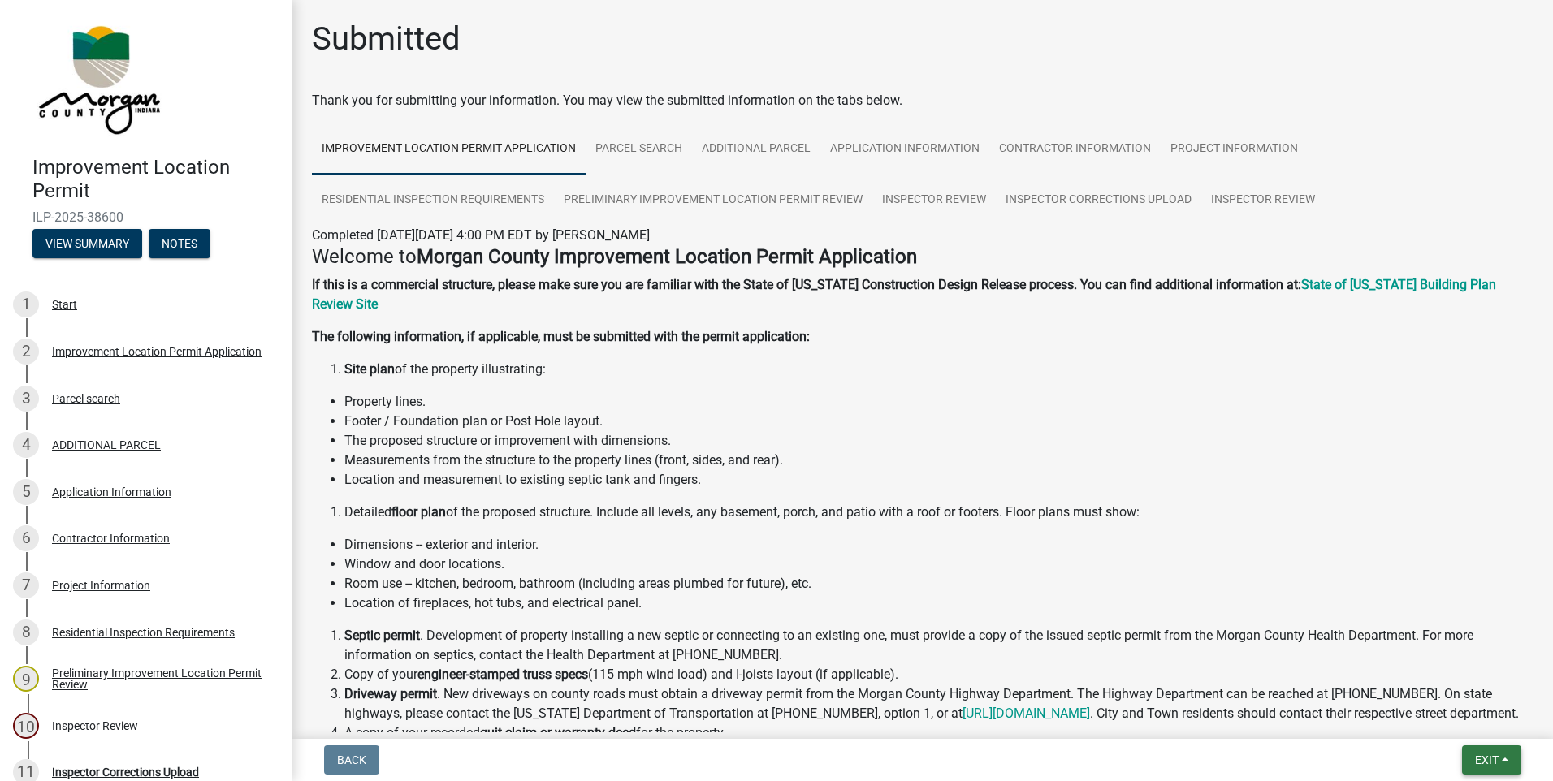
click at [1491, 767] on span "Exit" at bounding box center [1487, 760] width 24 height 13
click at [1459, 720] on button "Save & Exit" at bounding box center [1456, 718] width 130 height 39
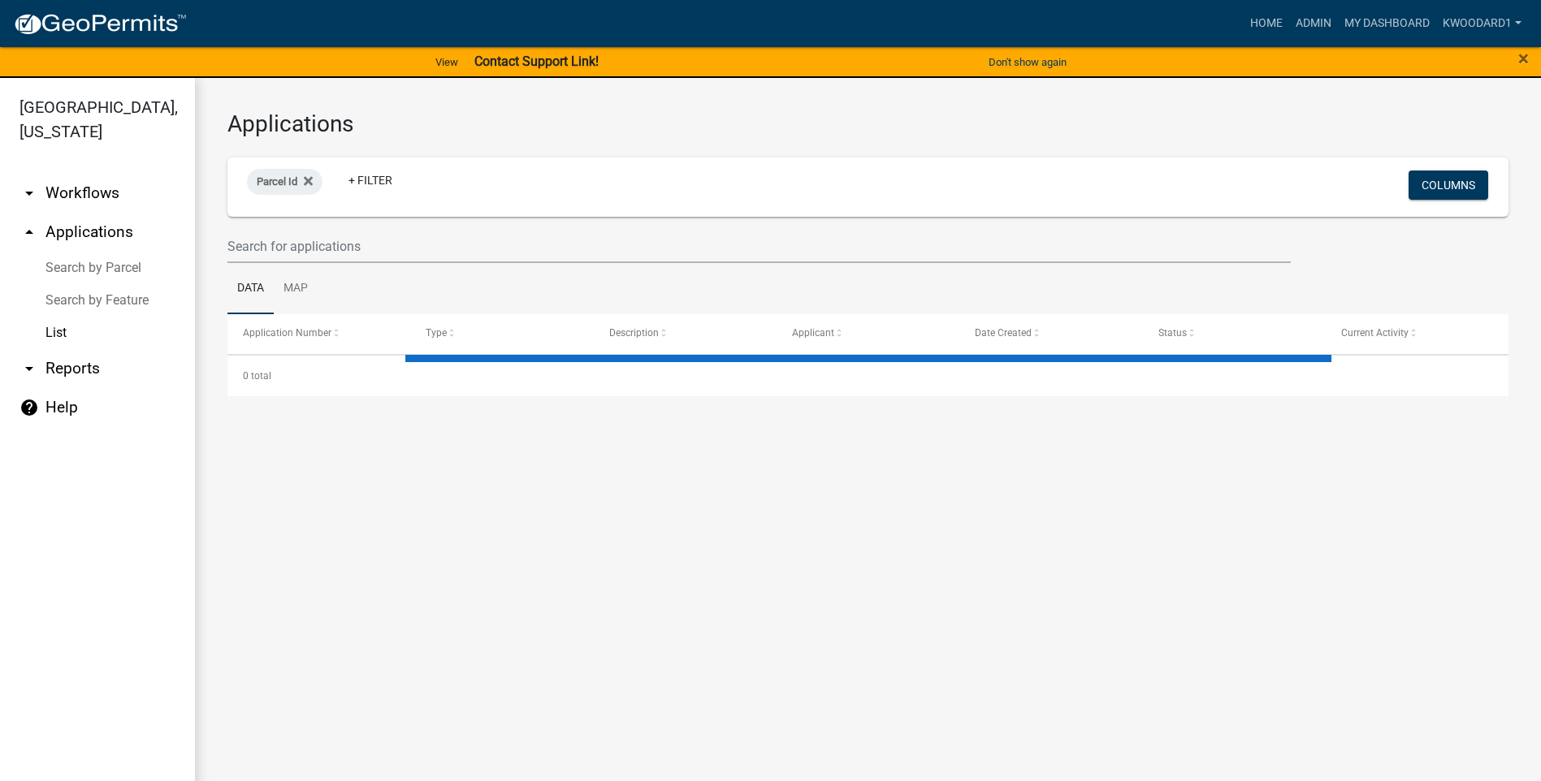
select select "3: 100"
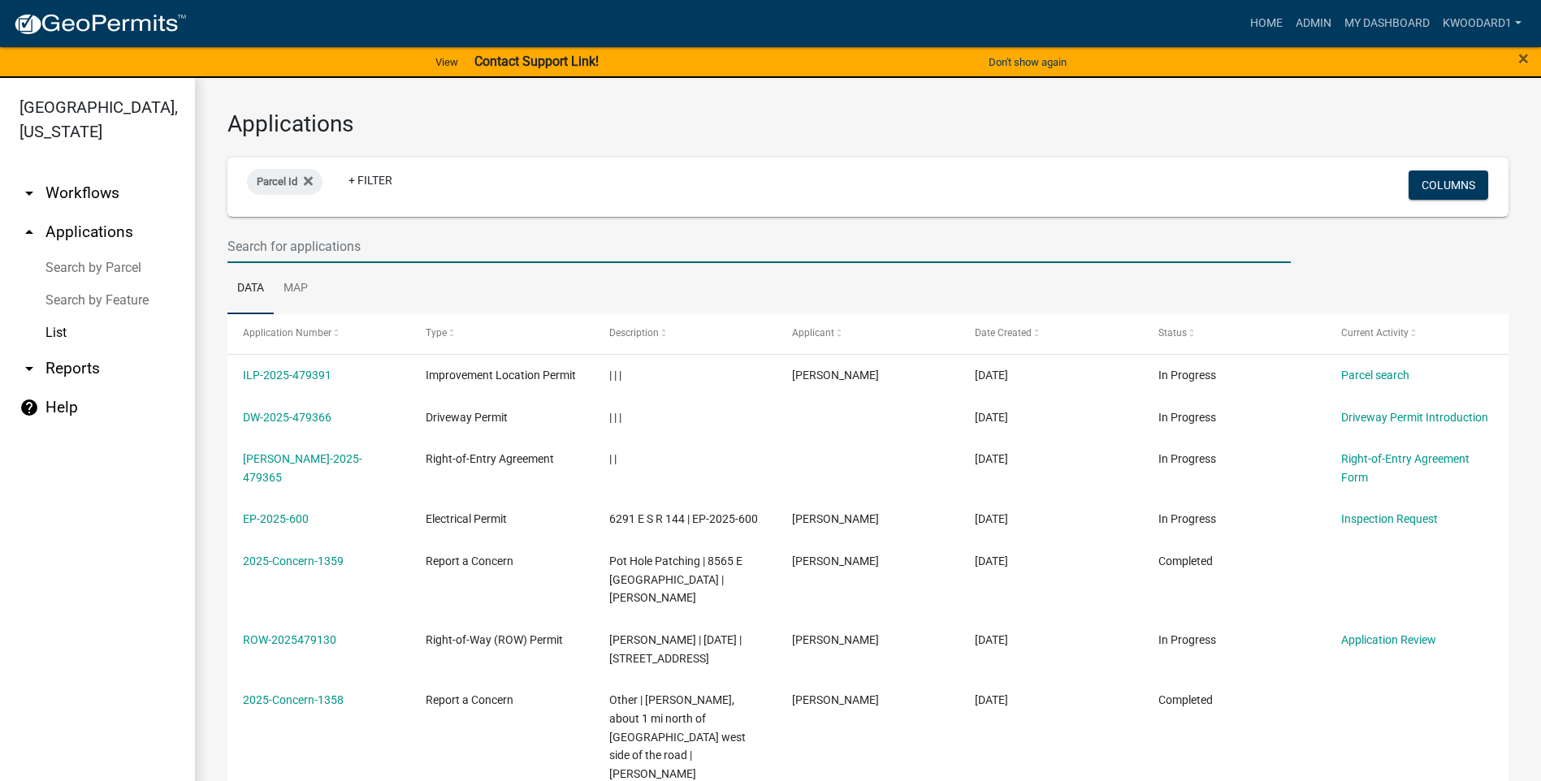
click at [247, 250] on input "text" at bounding box center [758, 246] width 1063 height 33
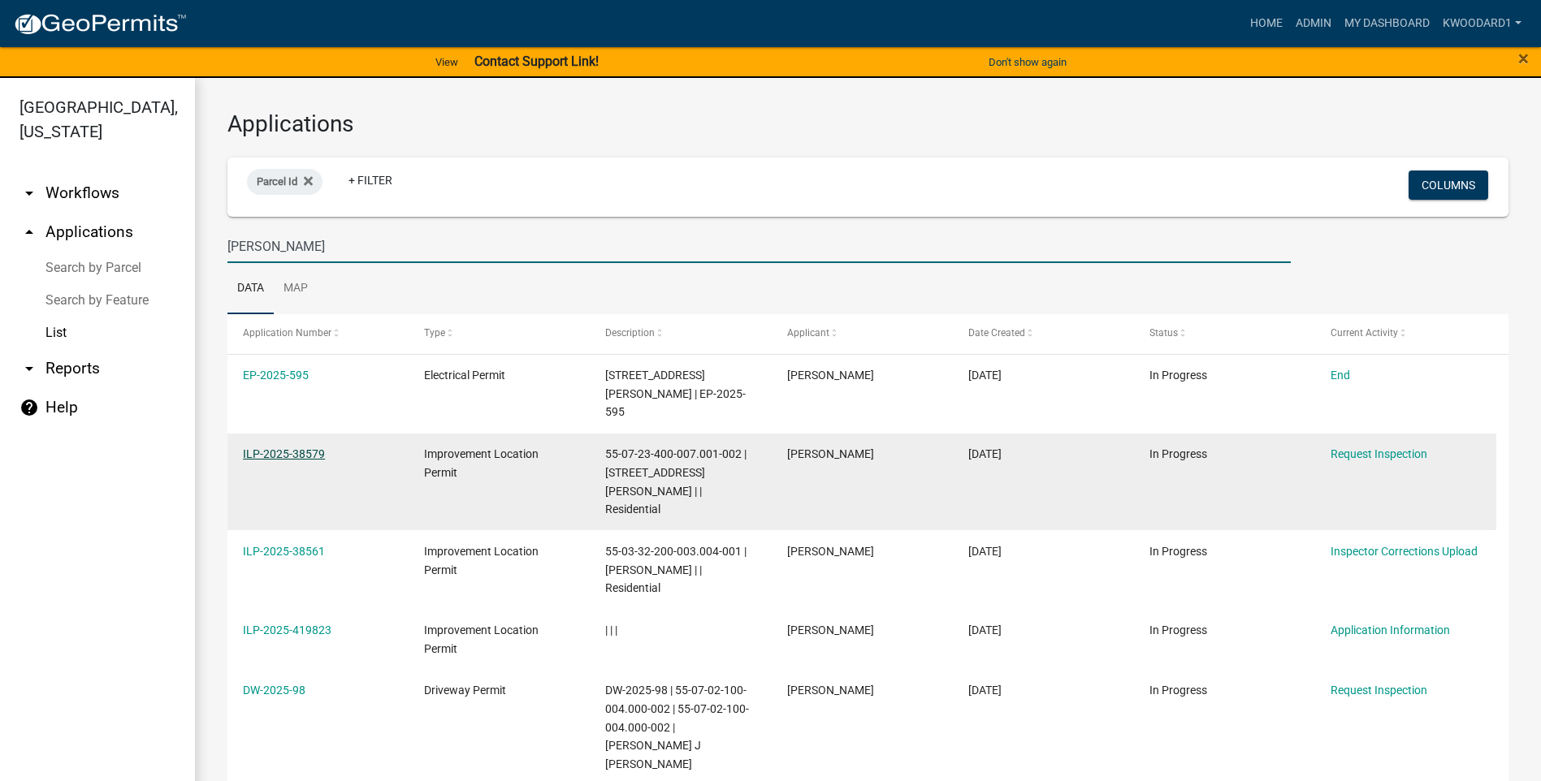
type input "[PERSON_NAME]"
click at [257, 448] on link "ILP-2025-38579" at bounding box center [284, 454] width 82 height 13
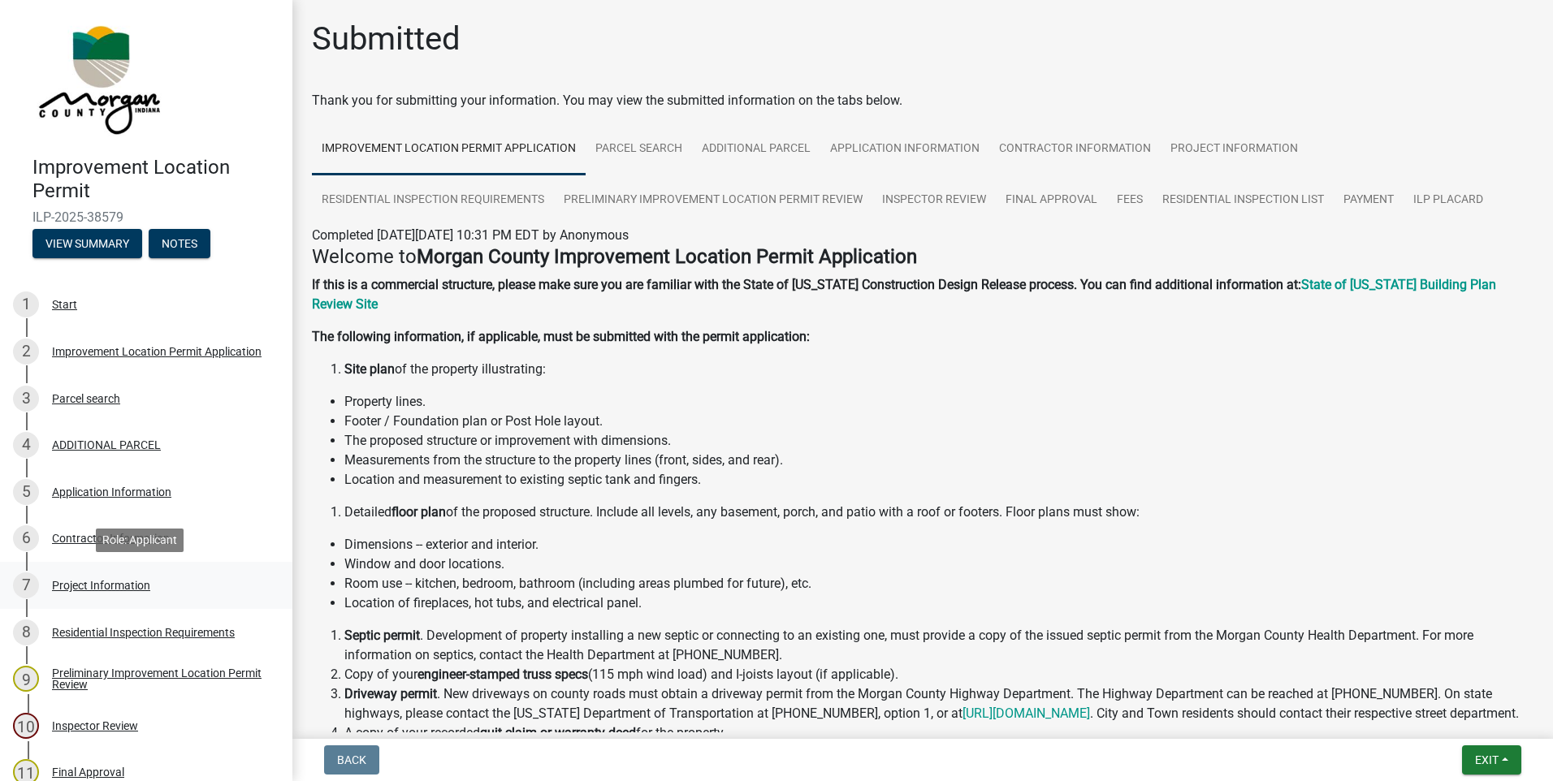
click at [79, 583] on div "Project Information" at bounding box center [101, 585] width 98 height 11
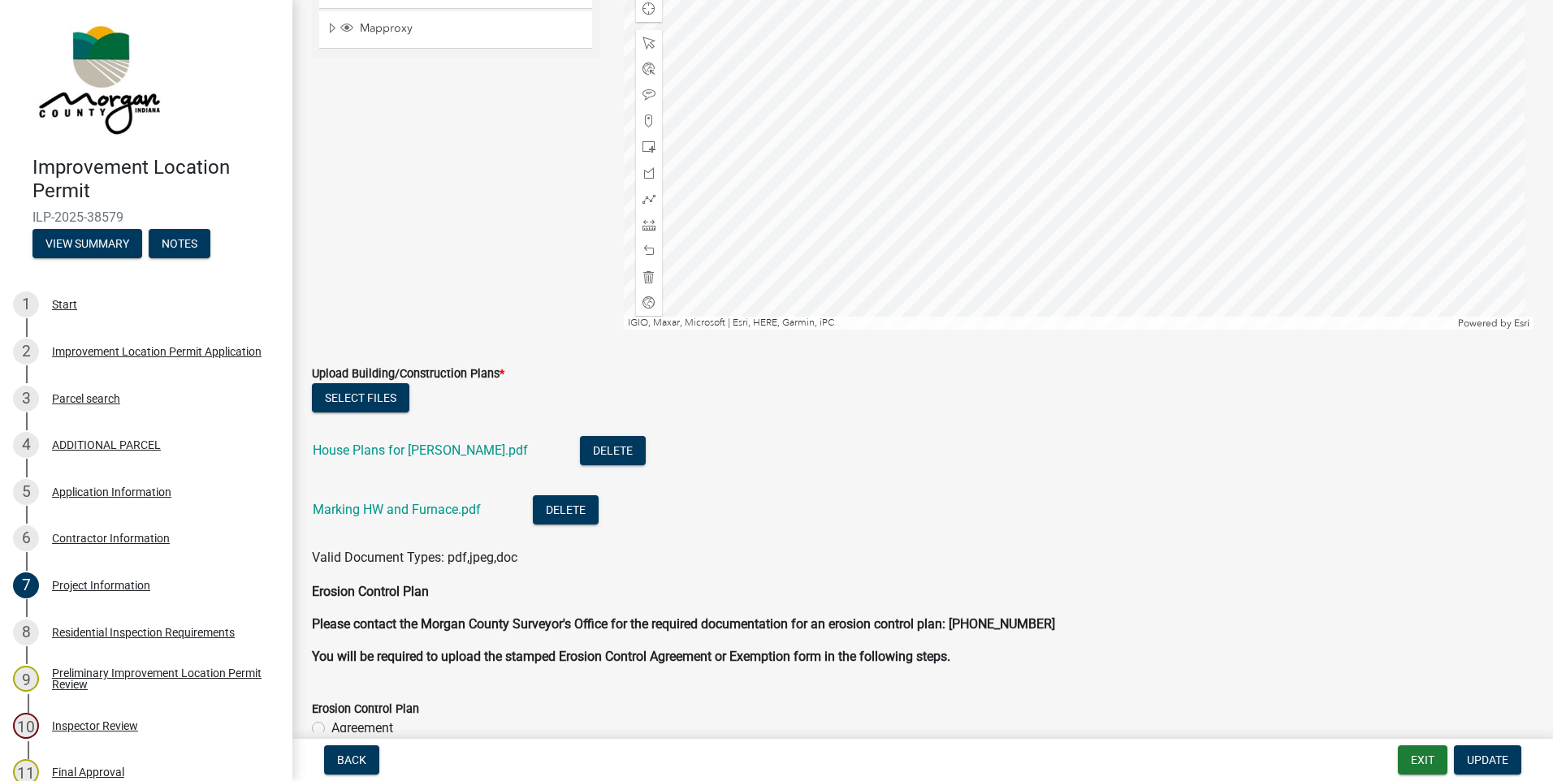
scroll to position [3899, 0]
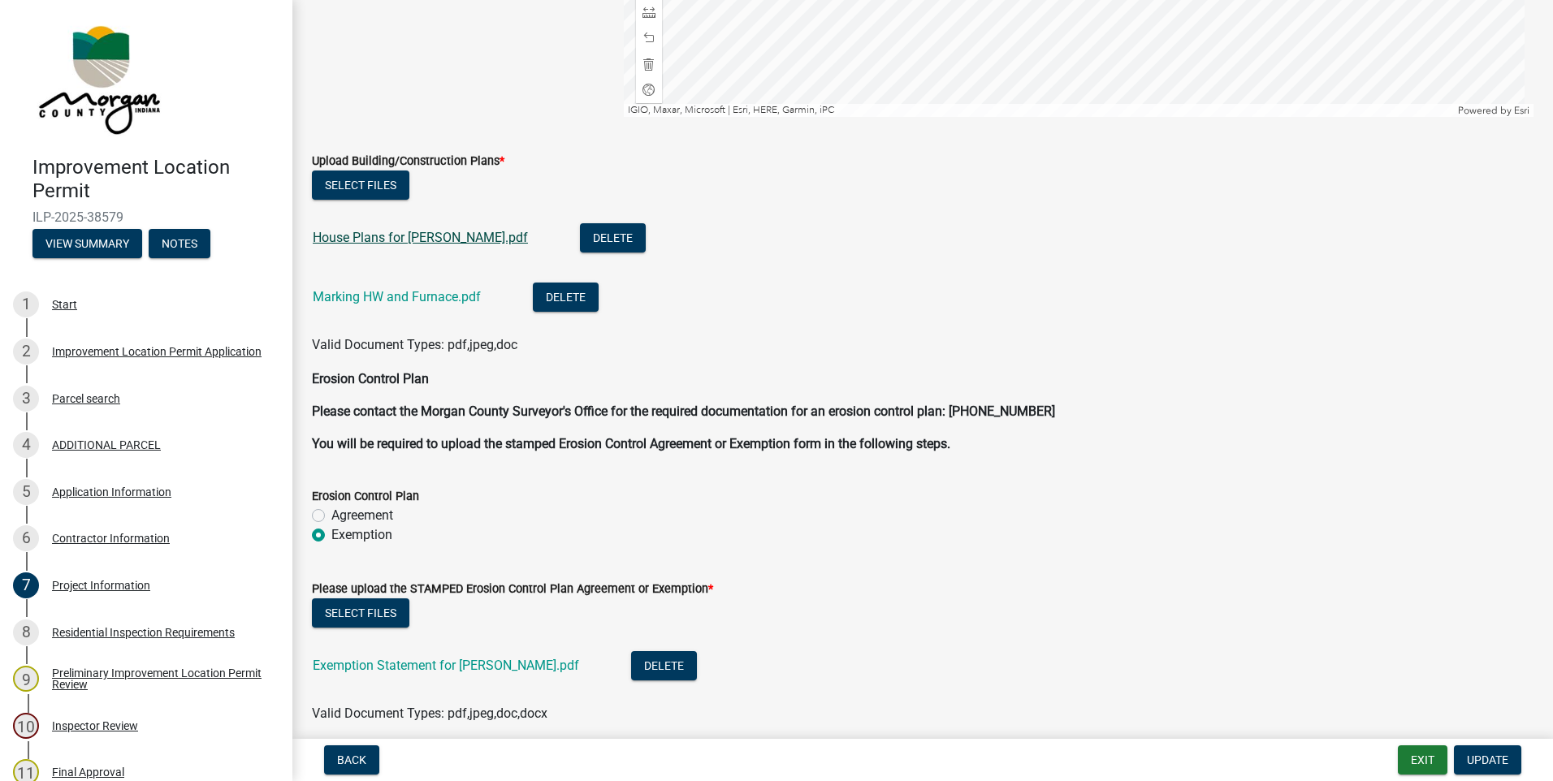
click at [442, 235] on link "House Plans for [PERSON_NAME].pdf" at bounding box center [420, 237] width 215 height 15
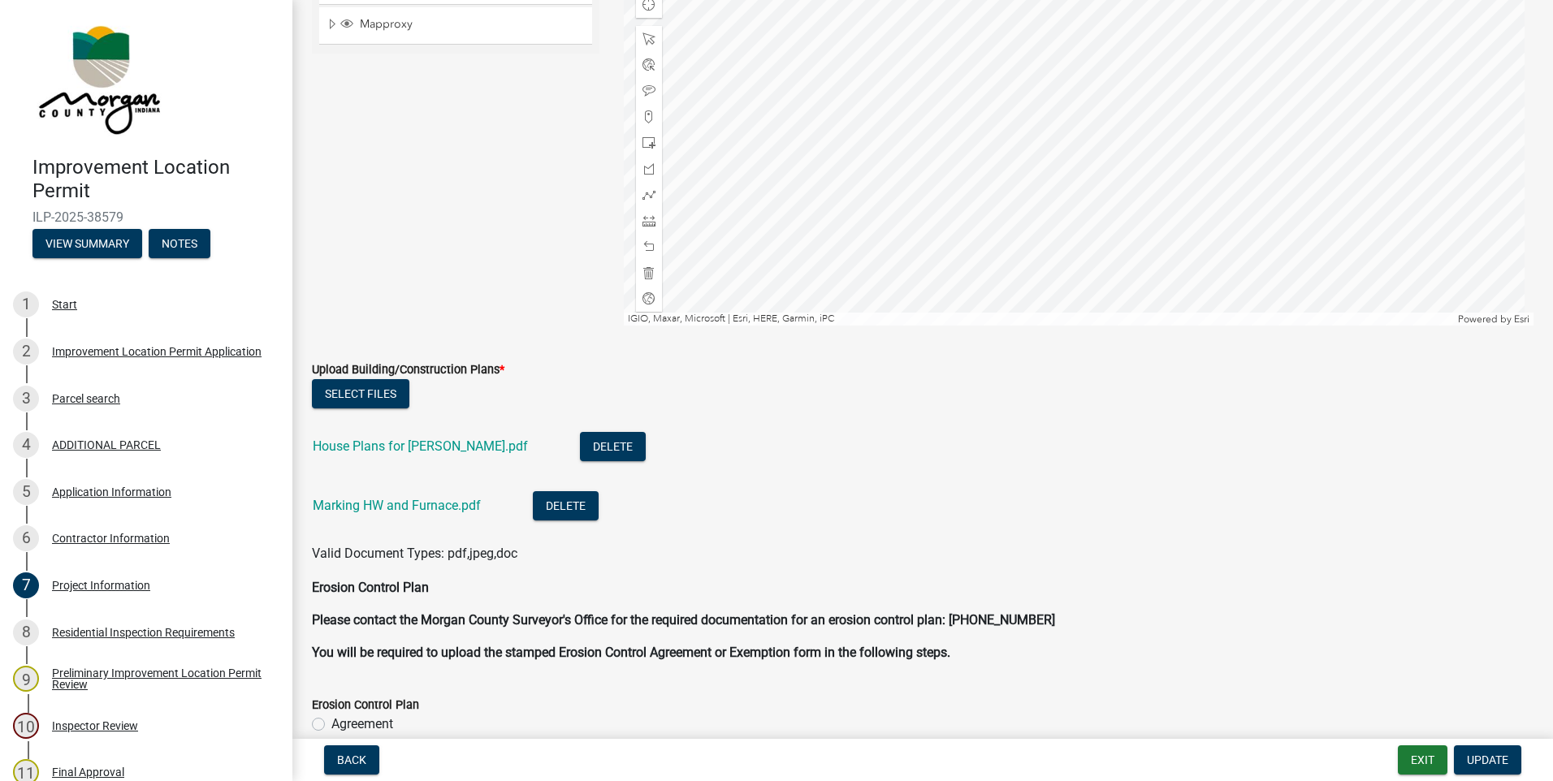
scroll to position [3676, 0]
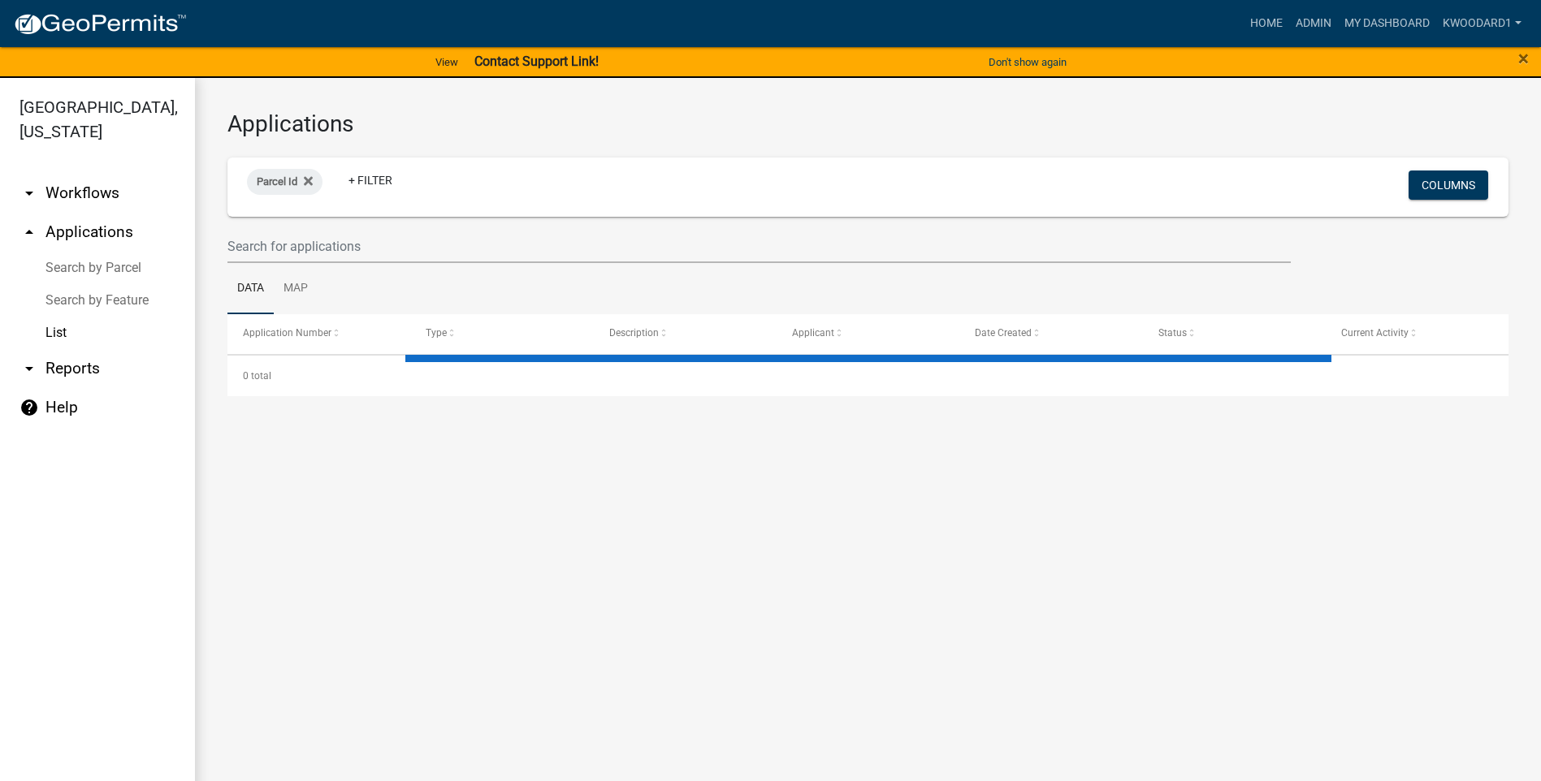
select select "3: 100"
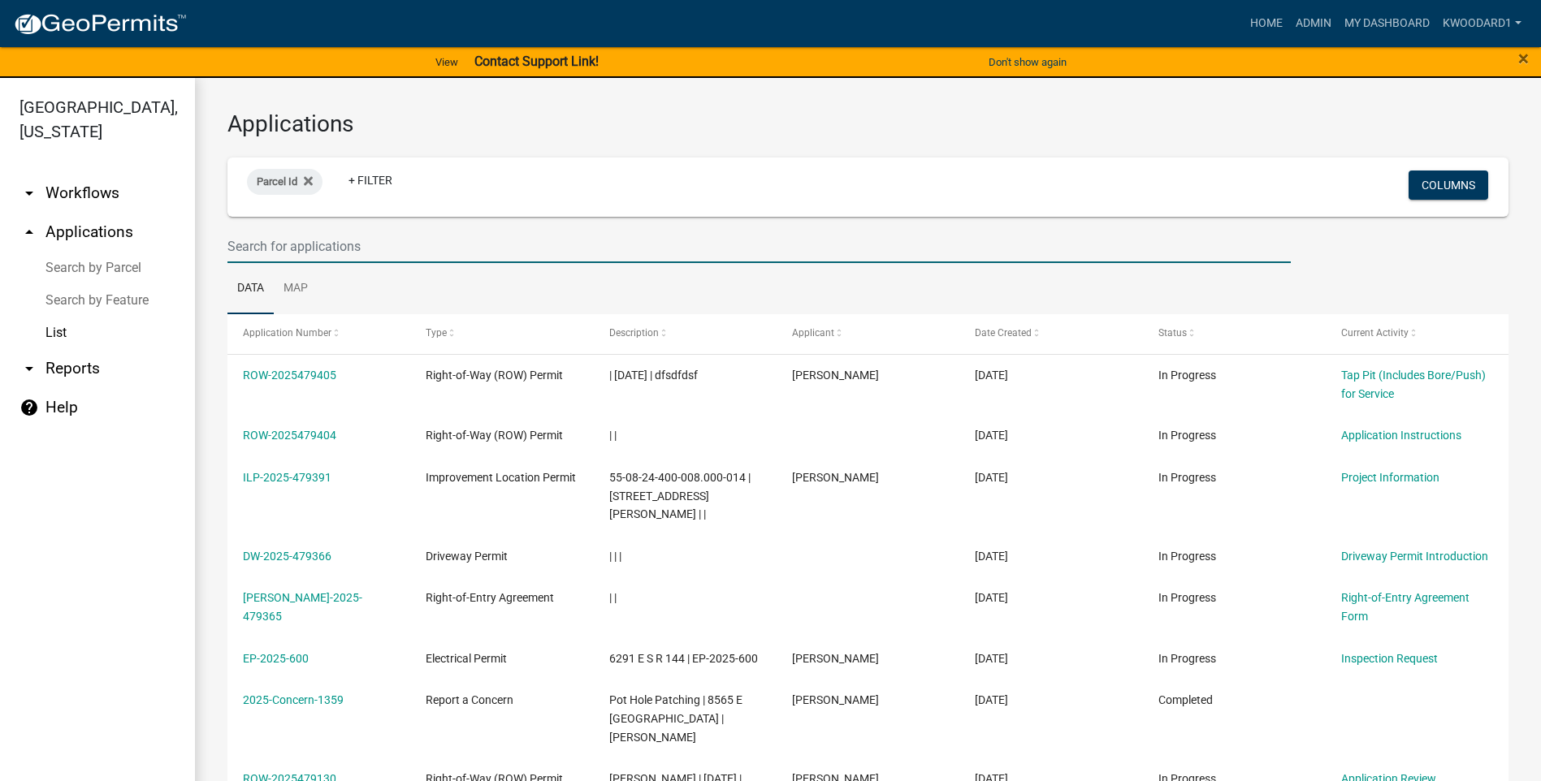
click at [330, 249] on input "text" at bounding box center [758, 246] width 1063 height 33
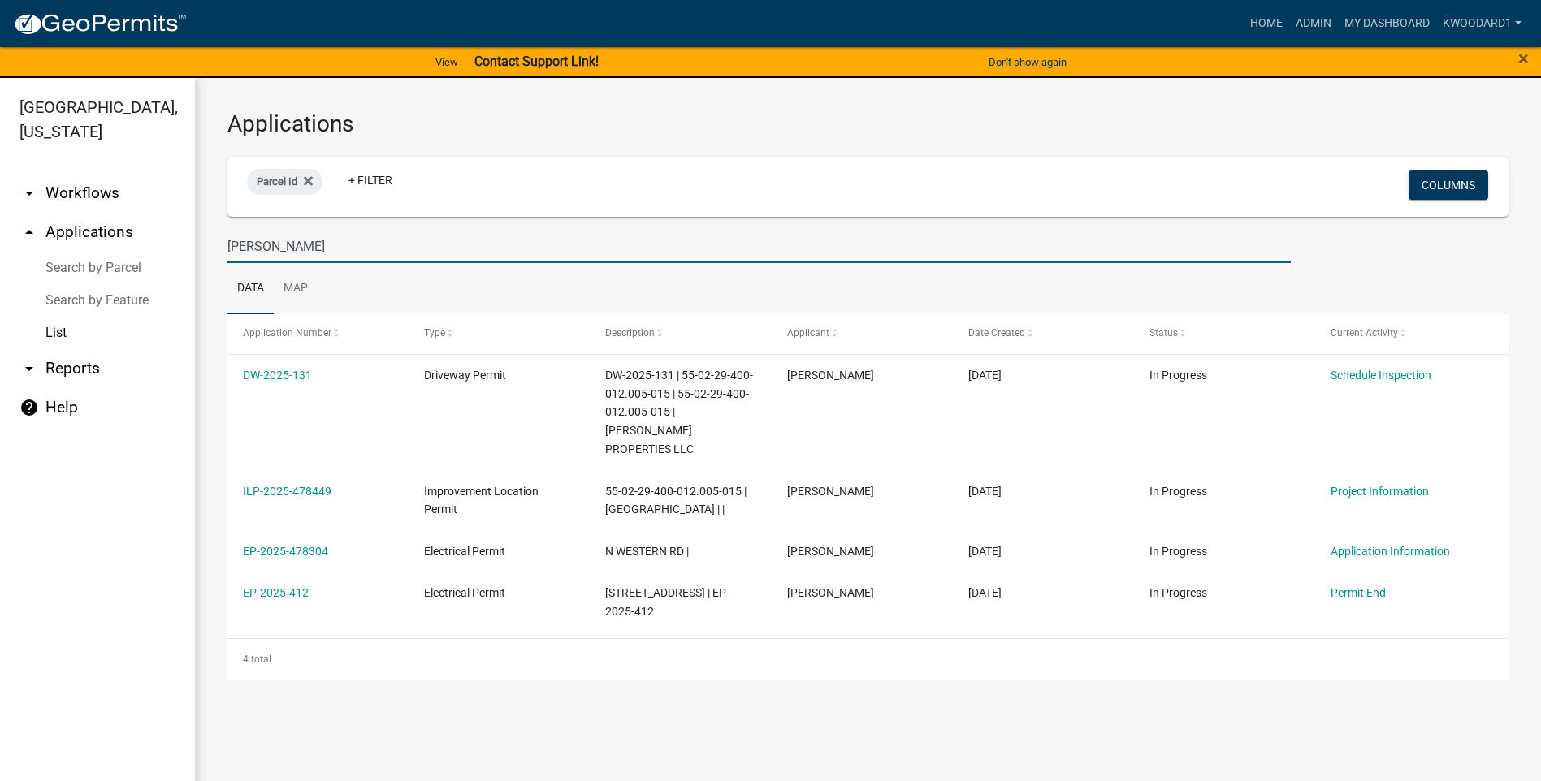
type input "[PERSON_NAME]"
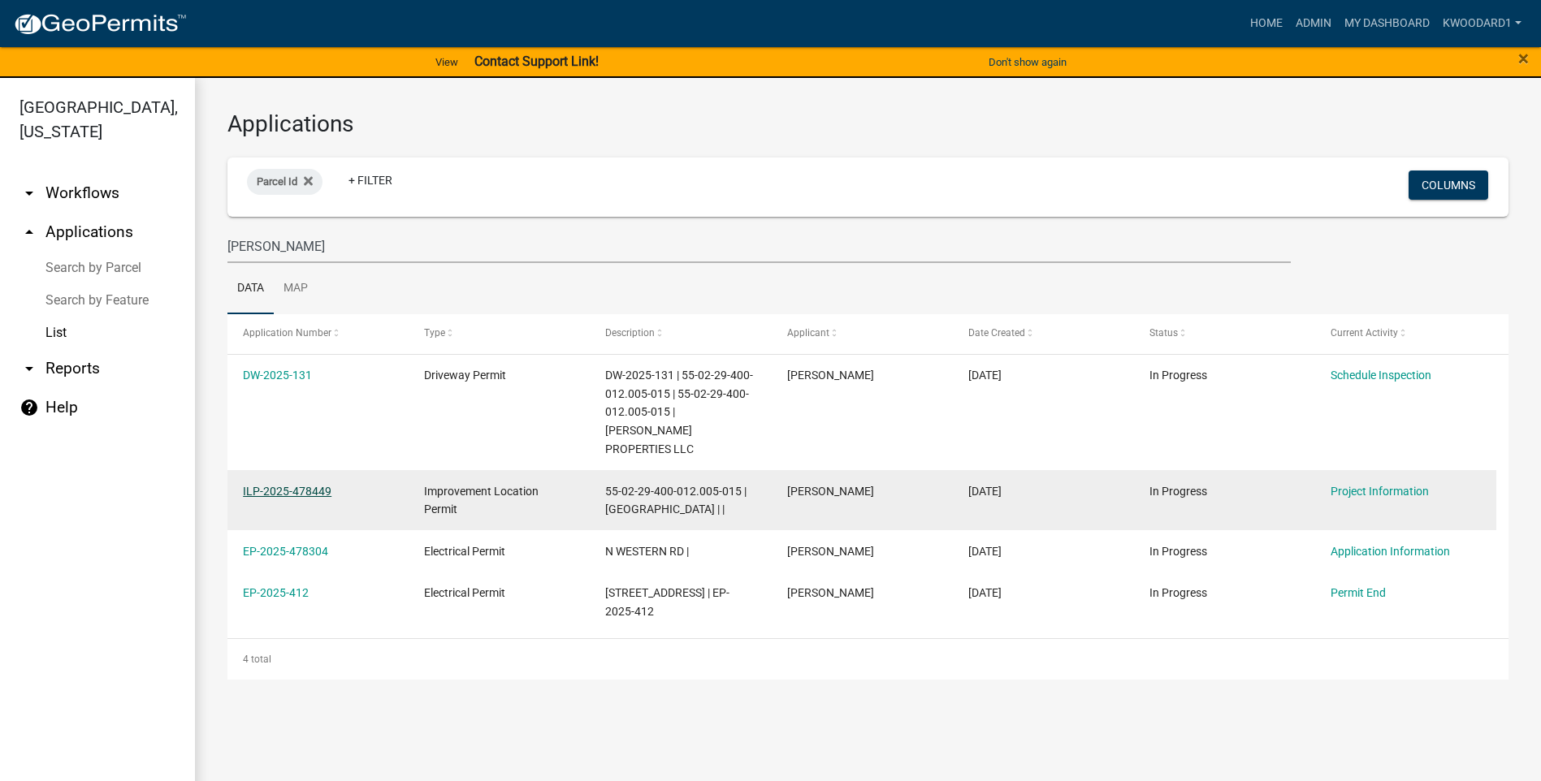
click at [300, 485] on link "ILP-2025-478449" at bounding box center [287, 491] width 89 height 13
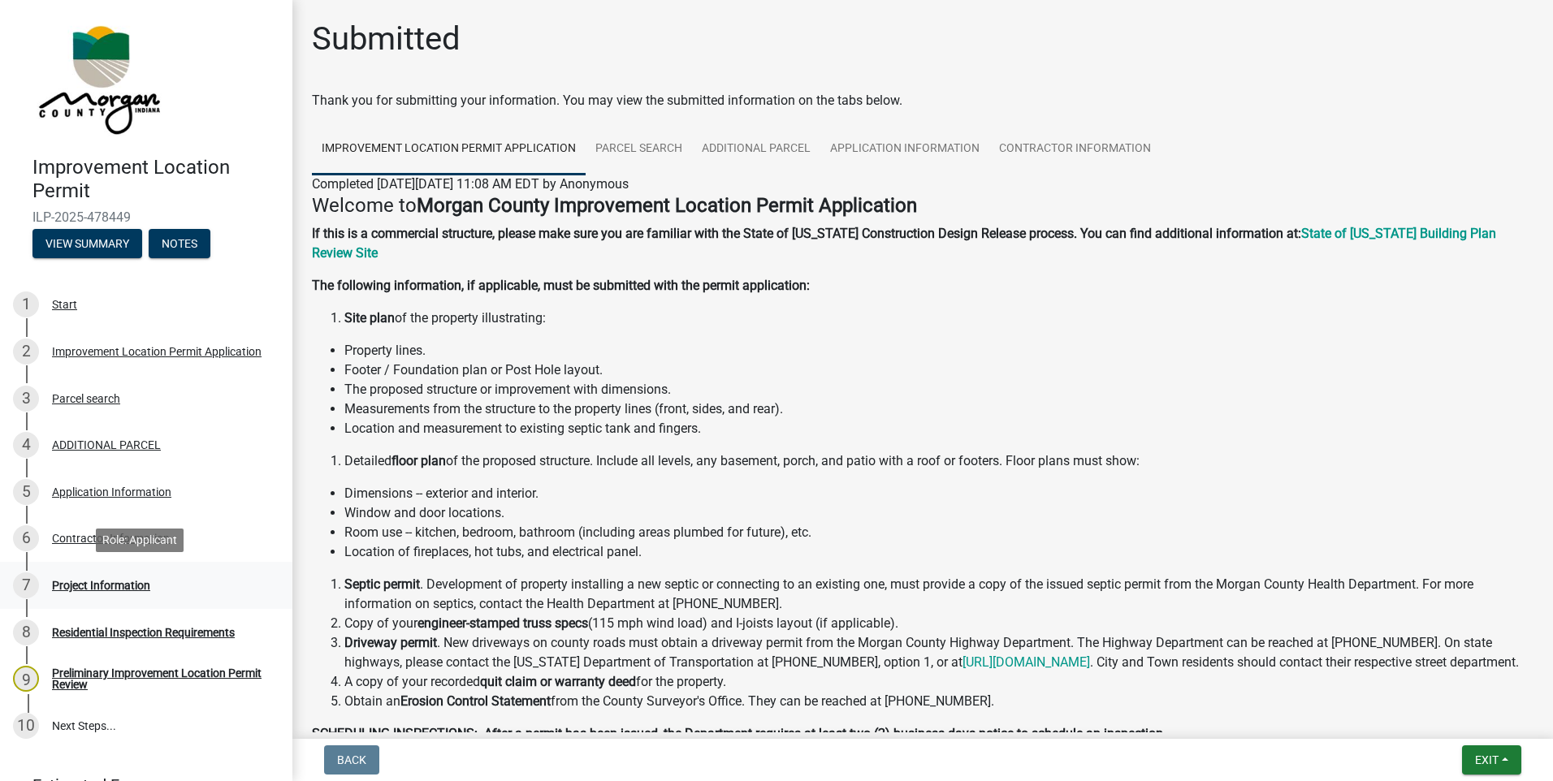
click at [63, 582] on div "Project Information" at bounding box center [101, 585] width 98 height 11
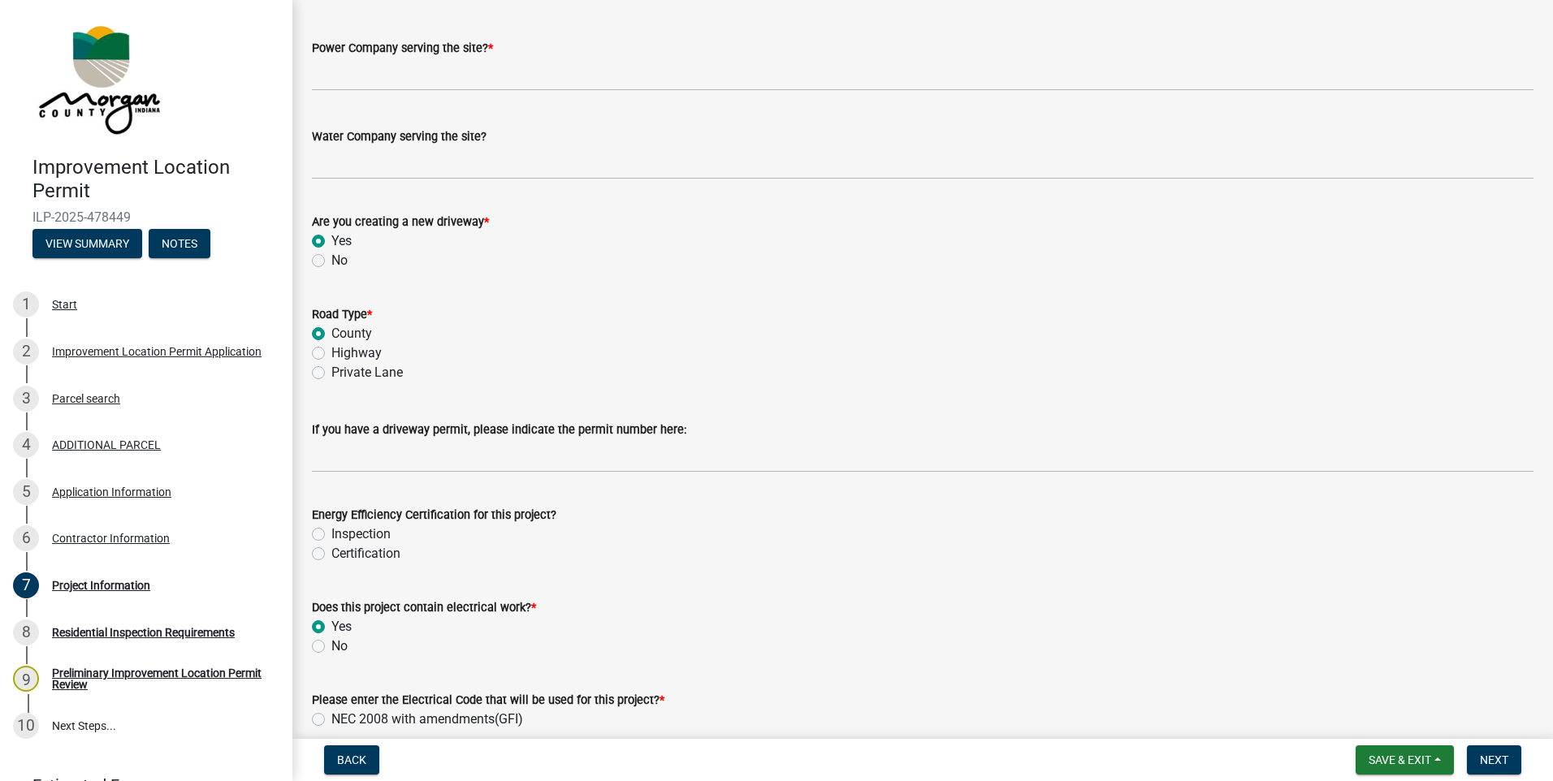
scroll to position [2112, 0]
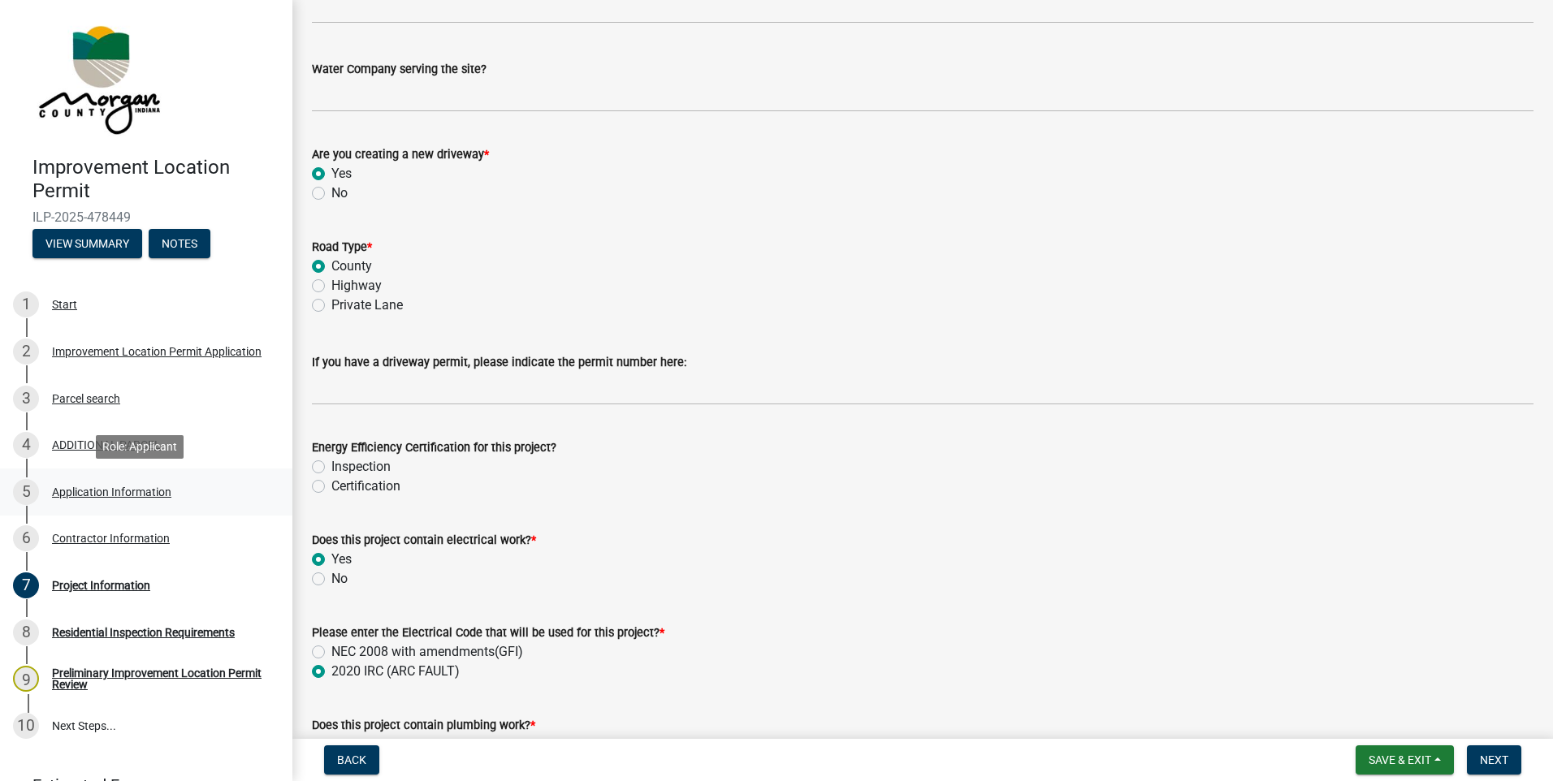
click at [106, 492] on div "Application Information" at bounding box center [111, 492] width 119 height 11
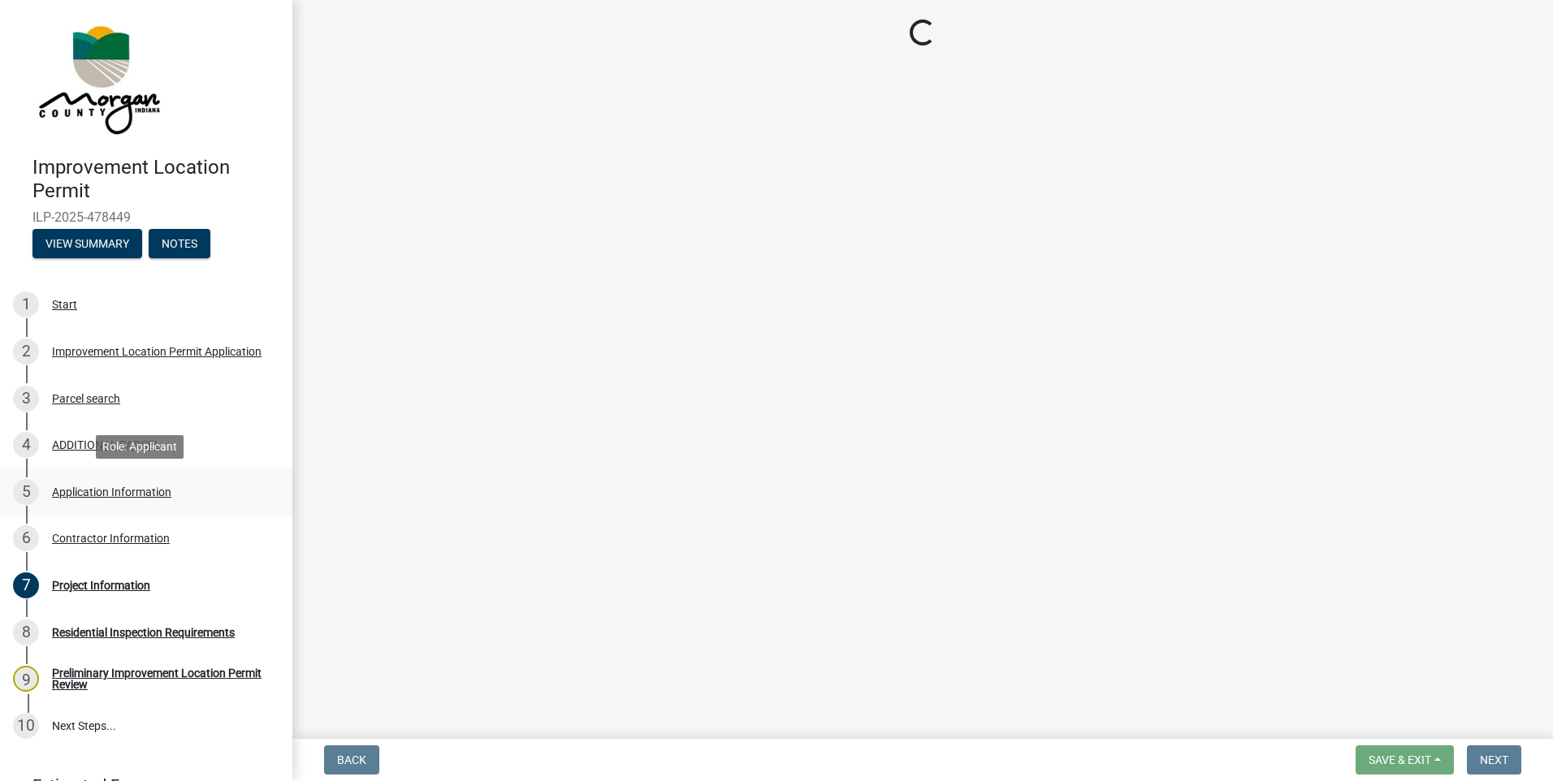
scroll to position [0, 0]
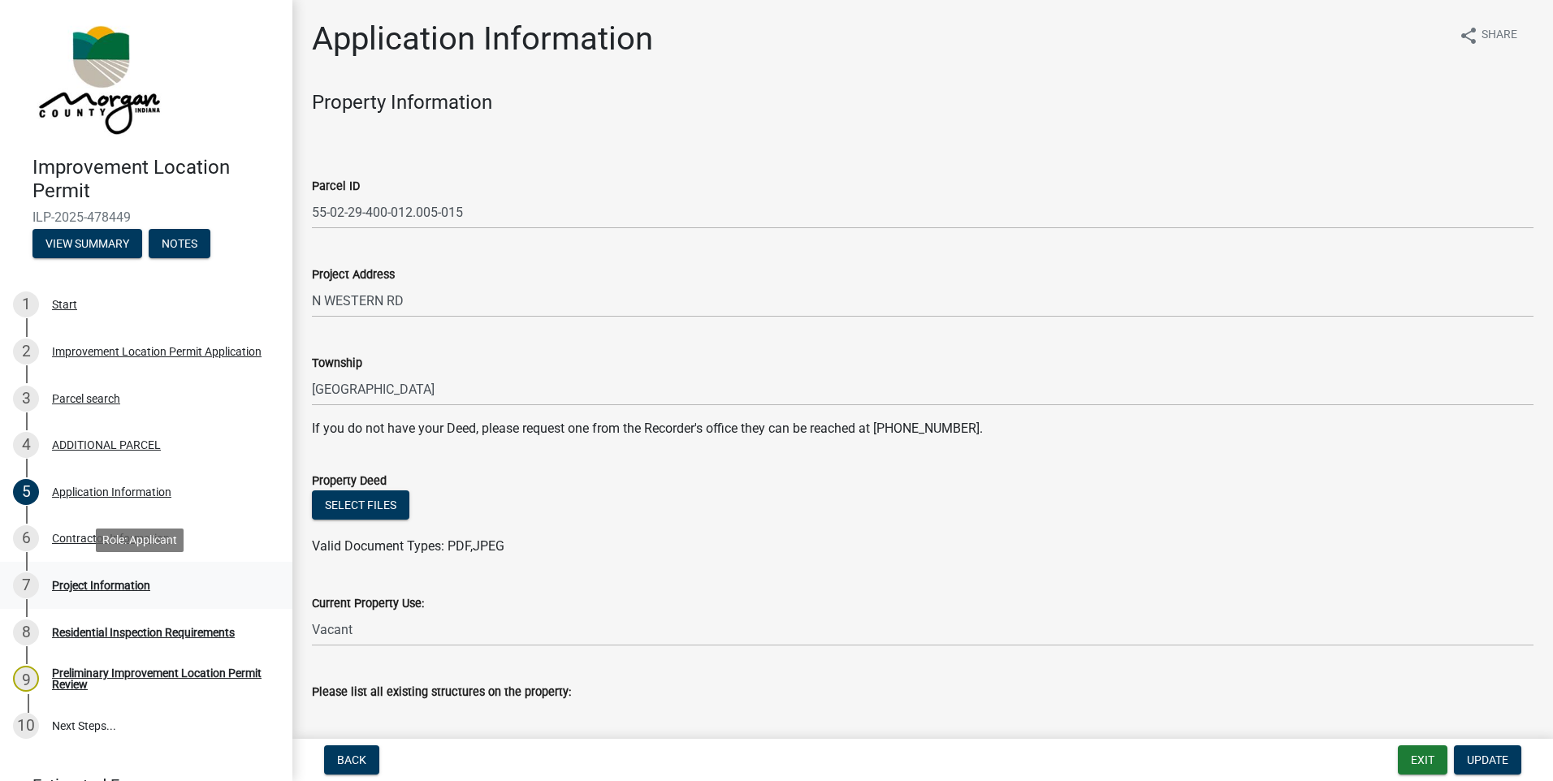
click at [105, 586] on div "Project Information" at bounding box center [101, 585] width 98 height 11
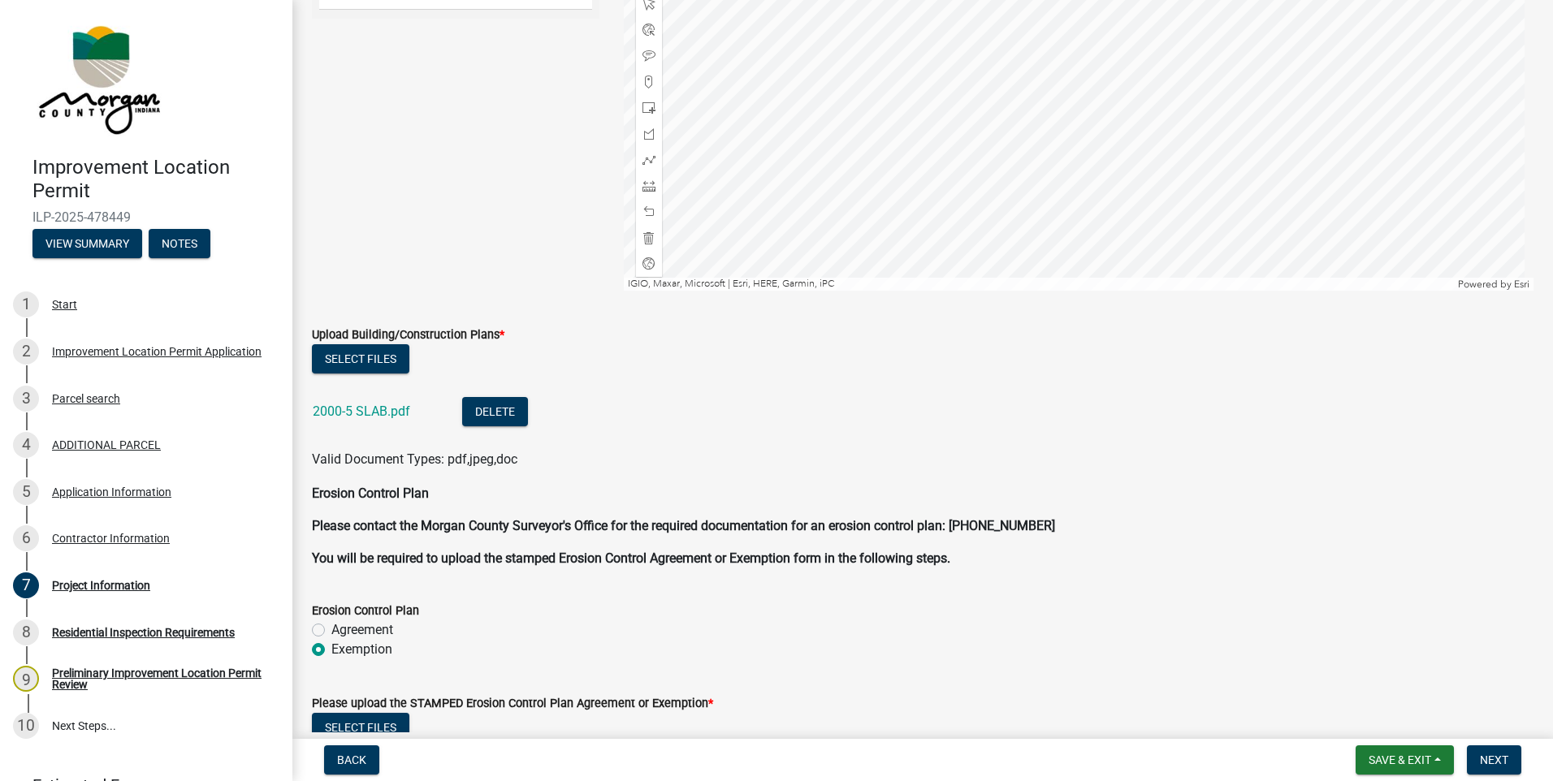
scroll to position [3899, 0]
